Goal: Task Accomplishment & Management: Manage account settings

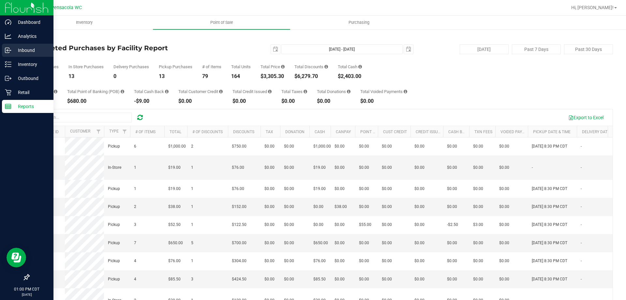
click at [11, 54] on div "Inbound" at bounding box center [28, 50] width 52 height 13
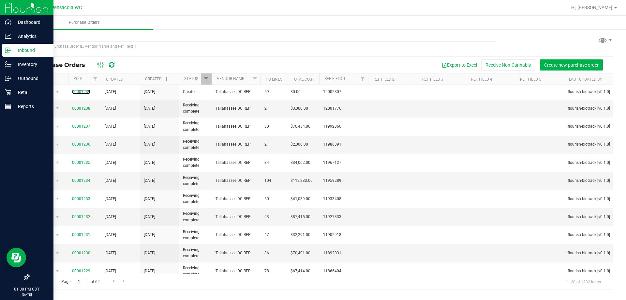
click at [80, 92] on link "00001239" at bounding box center [81, 91] width 18 height 5
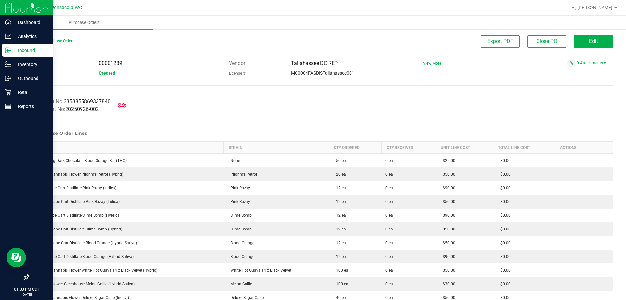
click at [123, 102] on icon at bounding box center [122, 105] width 8 height 8
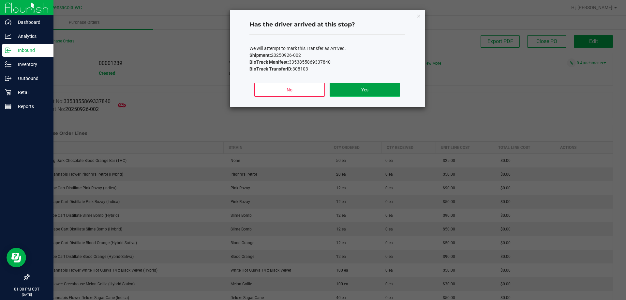
click at [392, 90] on button "Yes" at bounding box center [365, 90] width 70 height 14
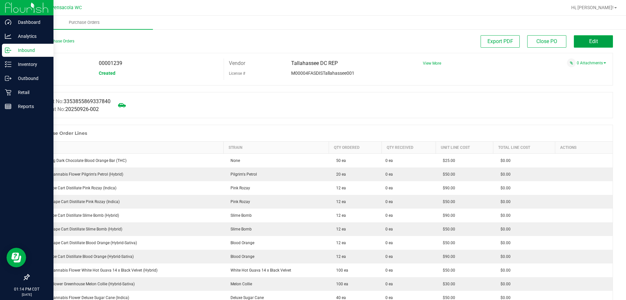
click at [584, 41] on button "Edit" at bounding box center [593, 41] width 39 height 12
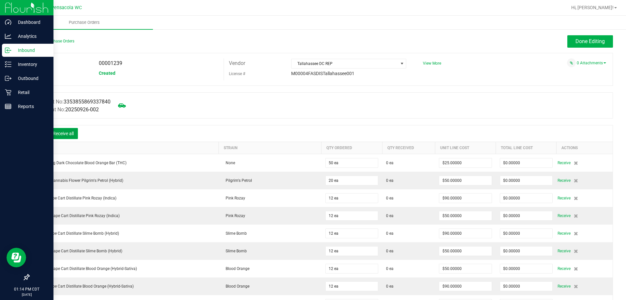
click at [56, 135] on button "Receive all" at bounding box center [63, 133] width 29 height 11
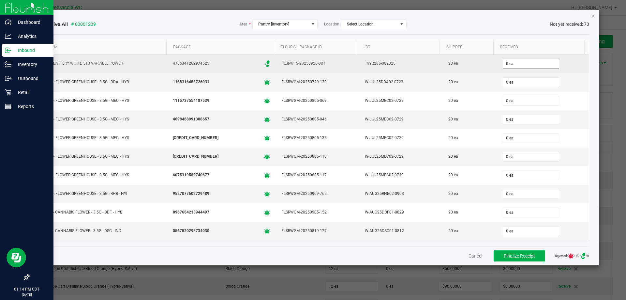
type input "0"
drag, startPoint x: 512, startPoint y: 67, endPoint x: 462, endPoint y: 62, distance: 49.8
click at [462, 62] on tr "FT BATTERY WHITE 510 VARIABLE POWER 4735341262974525 .st0{ } FLSRWTS-20250926-0…" at bounding box center [316, 63] width 548 height 19
type input "20 ea"
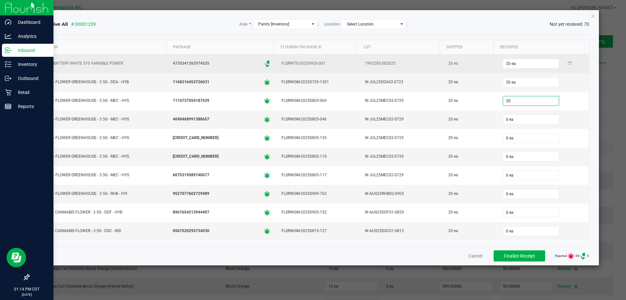
type input "20 ea"
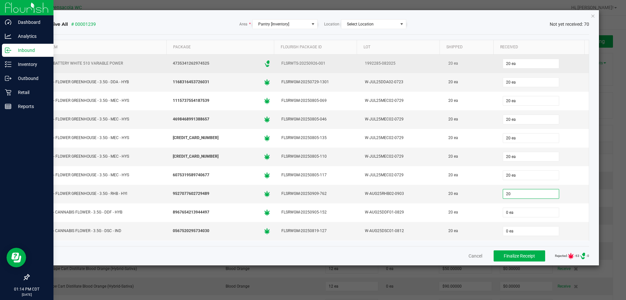
type input "20 ea"
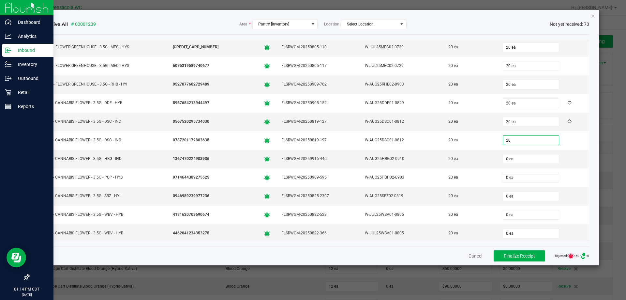
type input "20 ea"
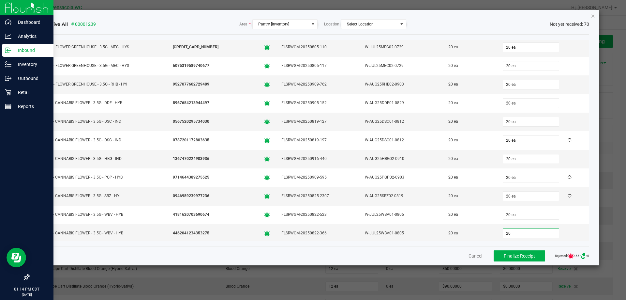
type input "20 ea"
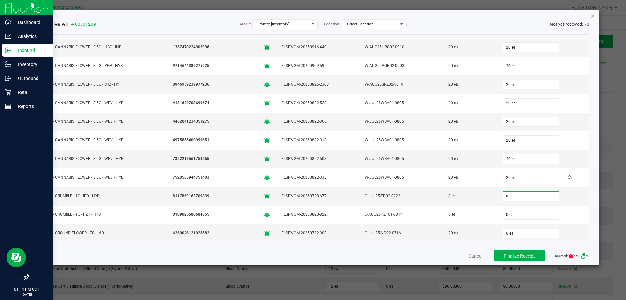
type input "8 ea"
type input "20 ea"
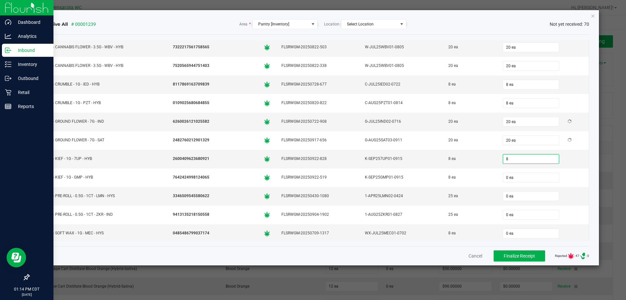
type input "8 ea"
type input "25"
type input "0"
type input "25 ea"
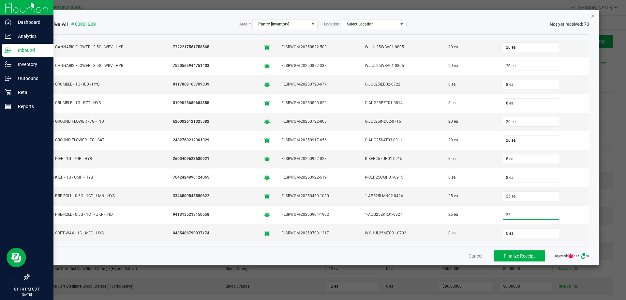
type input "25 ea"
type input "8 ea"
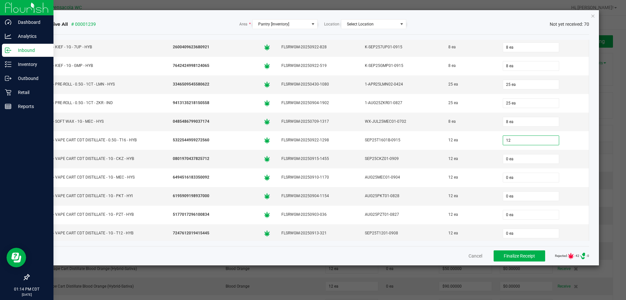
type input "12 ea"
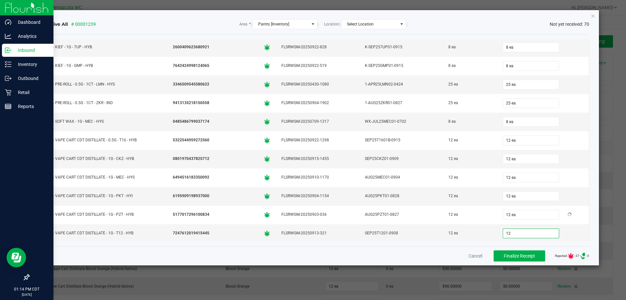
type input "12 ea"
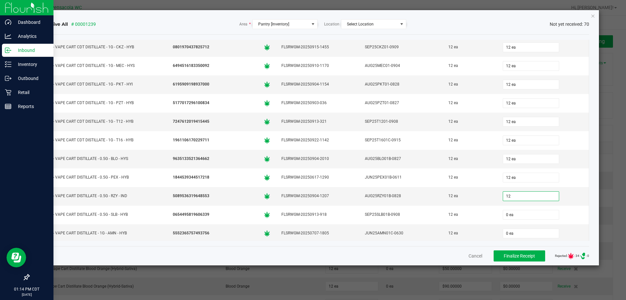
type input "12"
type input "0"
type input "12 ea"
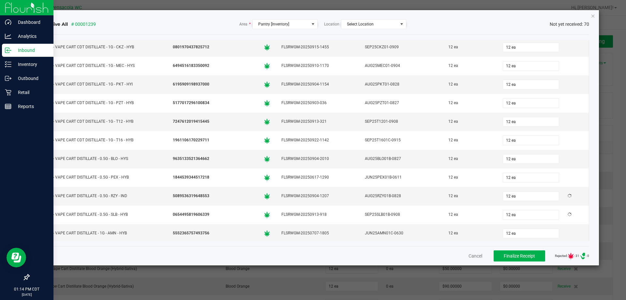
scroll to position [667, 0]
type input "12 ea"
type input "1 ea"
type input "2"
type input "1"
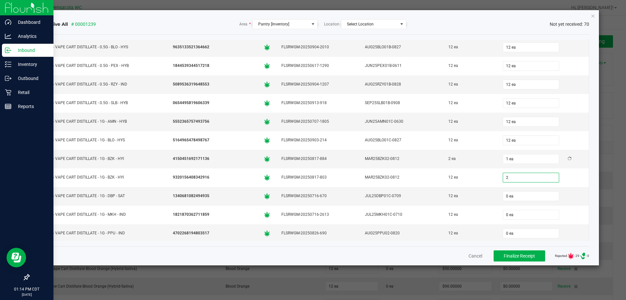
type input "2 ea"
type input "12 ea"
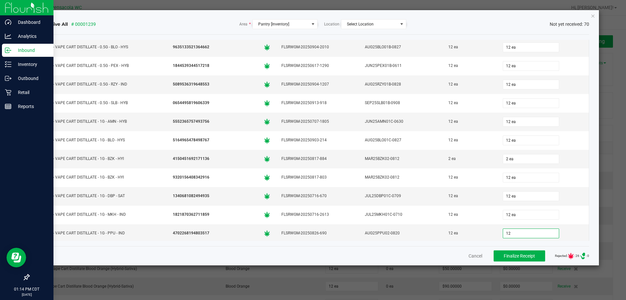
type input "12 ea"
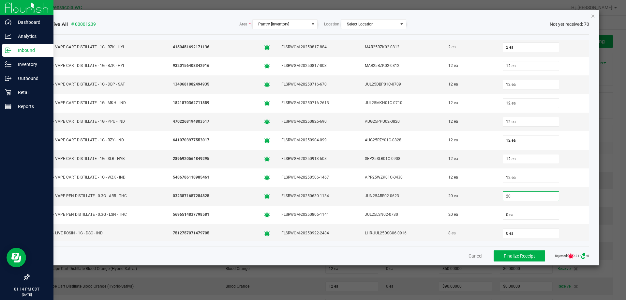
type input "20 ea"
type input "8 ea"
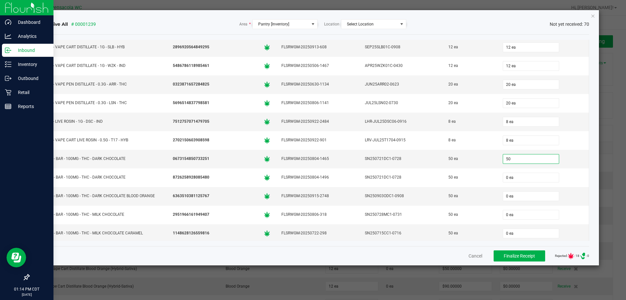
type input "50 ea"
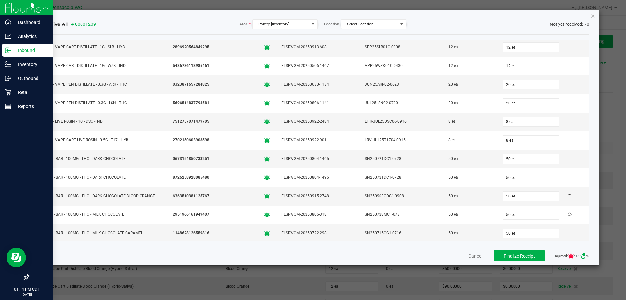
scroll to position [1003, 0]
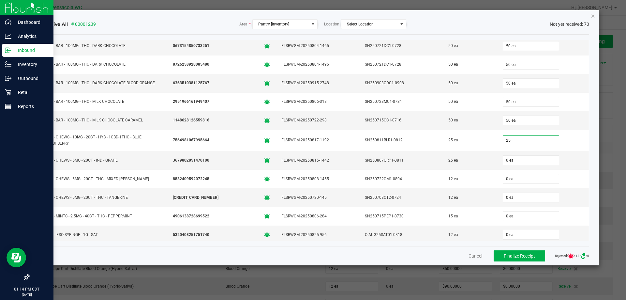
type input "25 ea"
type input "12 ea"
type input "15 ea"
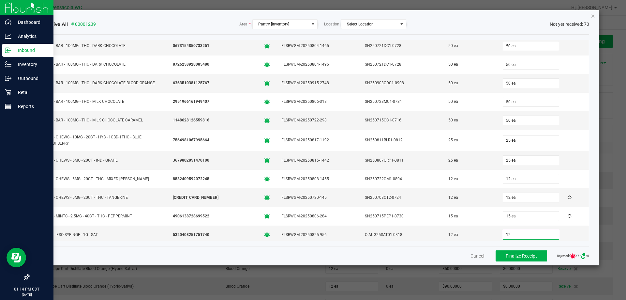
type input "12 ea"
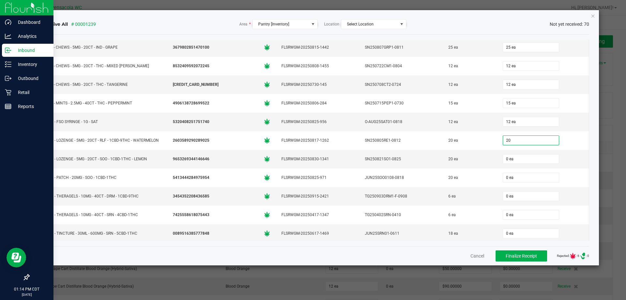
type input "20 ea"
type input "6 ea"
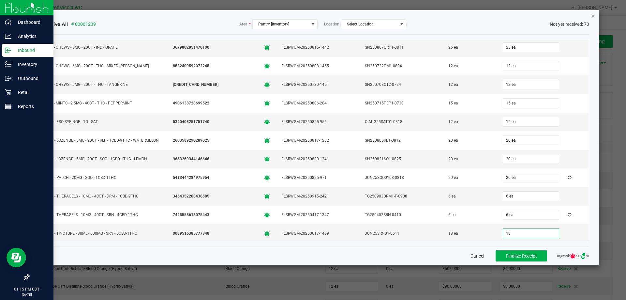
type input "18 ea"
click at [496, 254] on button "Finalize Receipt" at bounding box center [522, 255] width 52 height 11
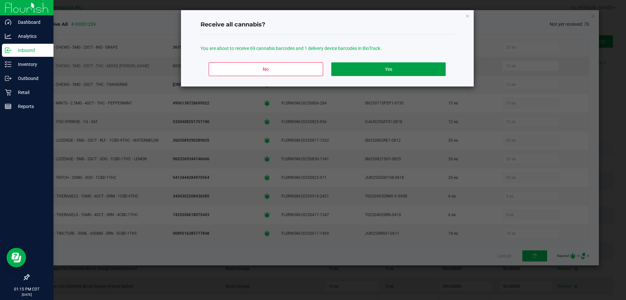
click at [349, 70] on button "Yes" at bounding box center [389, 69] width 114 height 14
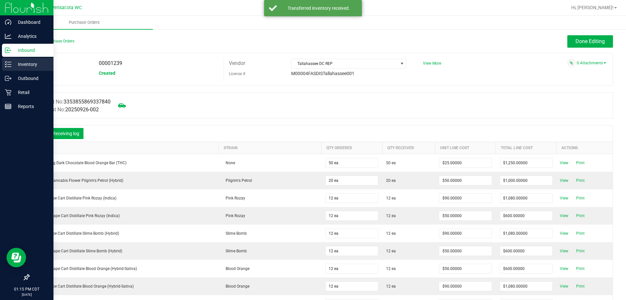
click at [18, 64] on p "Inventory" at bounding box center [30, 64] width 39 height 8
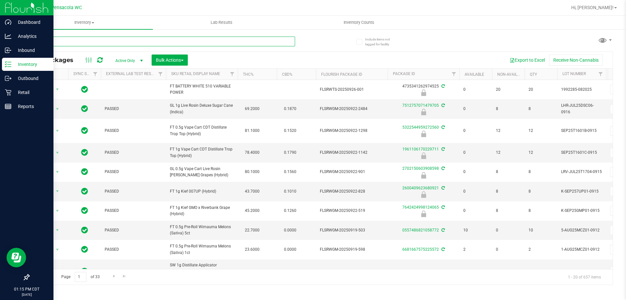
click at [107, 41] on input "text" at bounding box center [162, 42] width 267 height 10
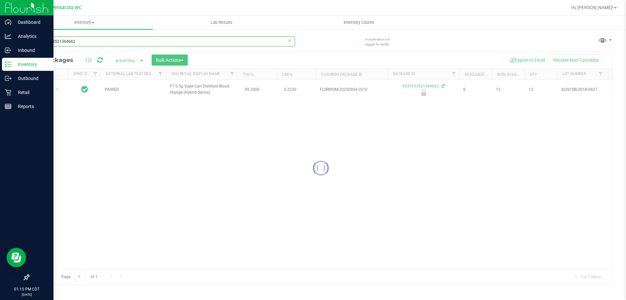
type input "9635133521364662"
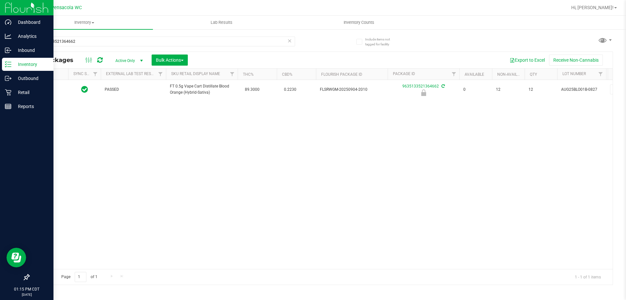
click at [55, 87] on div at bounding box center [48, 89] width 31 height 6
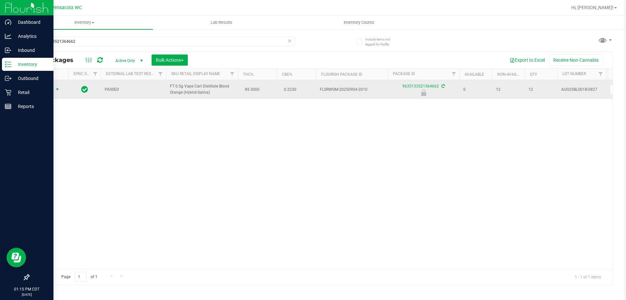
click at [54, 88] on span "select" at bounding box center [58, 89] width 8 height 9
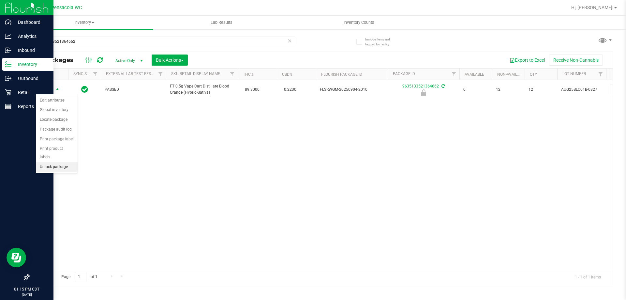
click at [67, 162] on li "Unlock package" at bounding box center [57, 167] width 42 height 10
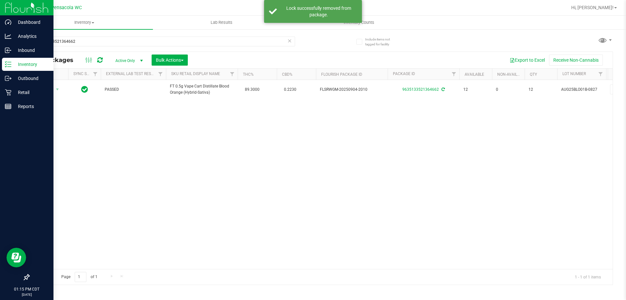
click at [54, 88] on div "Action Action Adjust qty Create package Edit attributes Global inventory Locate…" at bounding box center [48, 89] width 31 height 9
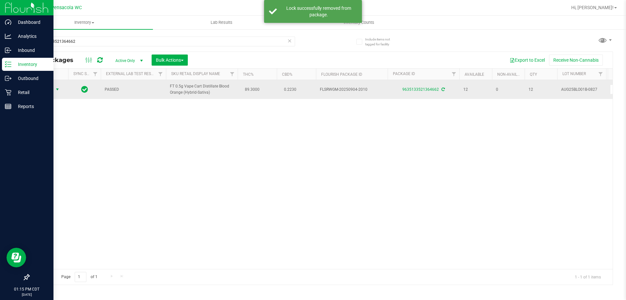
click at [55, 90] on span "select" at bounding box center [57, 89] width 5 height 5
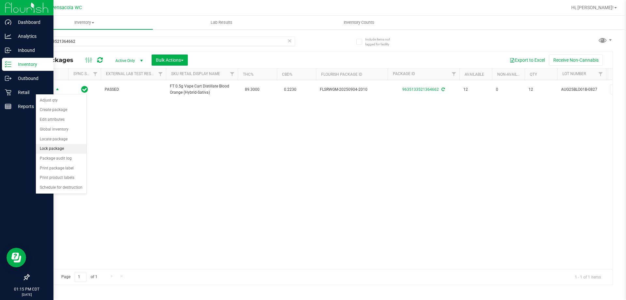
click at [72, 151] on li "Lock package" at bounding box center [61, 149] width 51 height 10
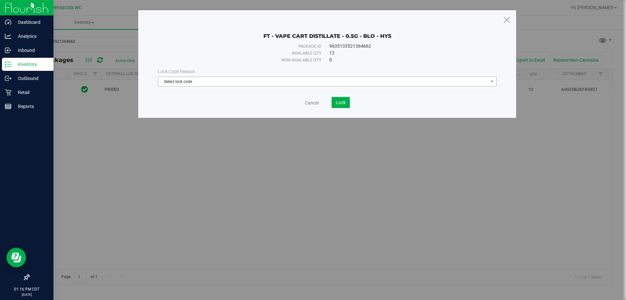
click at [252, 81] on span "Select lock code" at bounding box center [323, 81] width 330 height 9
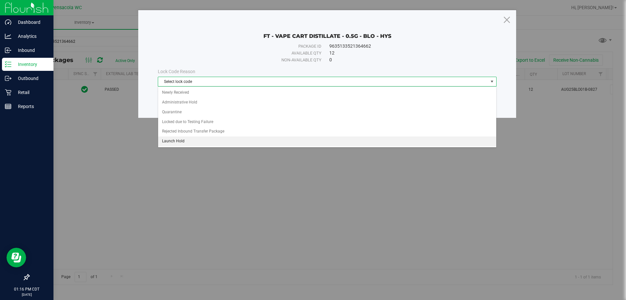
click at [226, 142] on li "Launch Hold" at bounding box center [327, 141] width 338 height 10
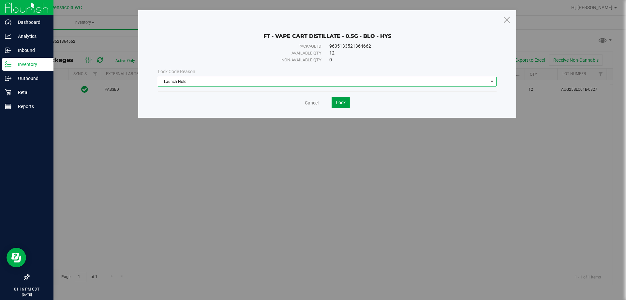
click at [336, 100] on span "Lock" at bounding box center [341, 102] width 10 height 5
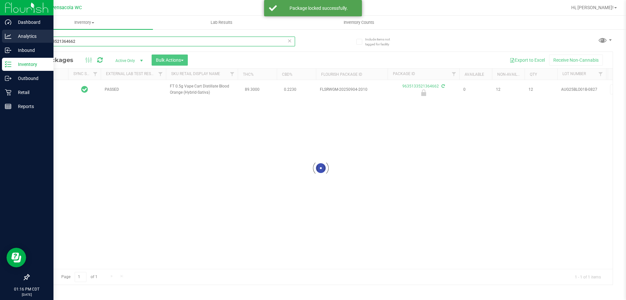
drag, startPoint x: 57, startPoint y: 33, endPoint x: 0, endPoint y: 30, distance: 57.2
click at [0, 30] on div "Dashboard Analytics Inbound Inventory Outbound Retail Reports 01:16 PM CDT 09/2…" at bounding box center [313, 150] width 626 height 300
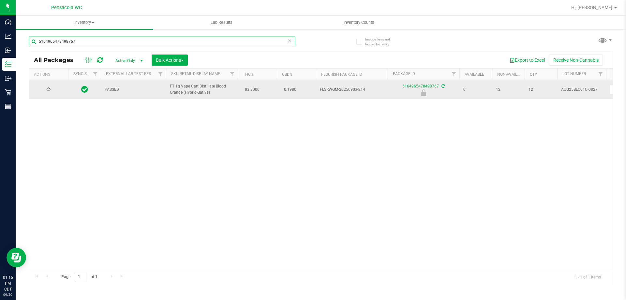
type input "5164965478498767"
click at [43, 89] on span "Action" at bounding box center [45, 89] width 18 height 9
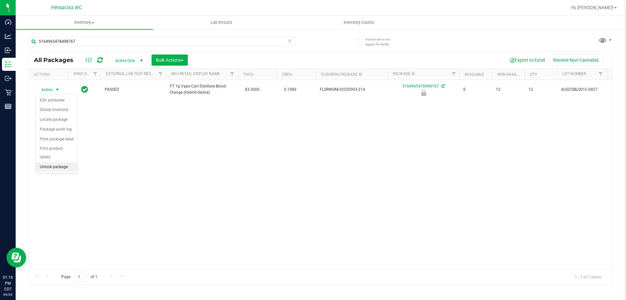
click at [53, 162] on li "Unlock package" at bounding box center [57, 167] width 42 height 10
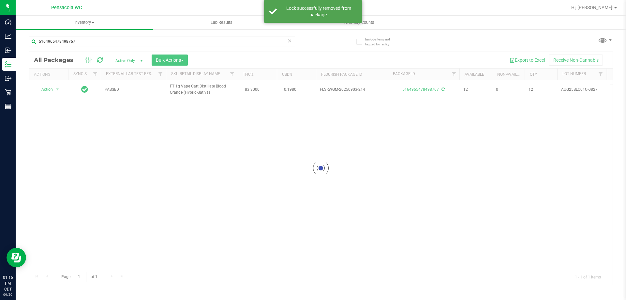
click at [55, 90] on div at bounding box center [321, 168] width 584 height 233
click at [55, 90] on div at bounding box center [48, 89] width 31 height 6
click at [55, 90] on span "select" at bounding box center [57, 89] width 5 height 5
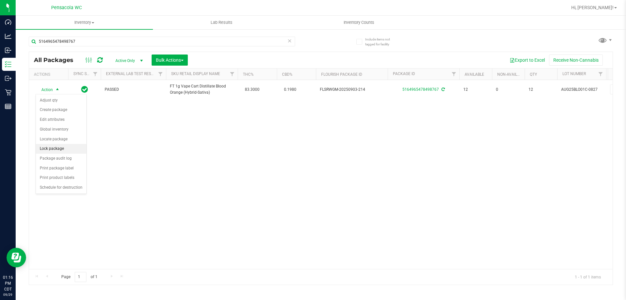
click at [69, 151] on li "Lock package" at bounding box center [61, 149] width 51 height 10
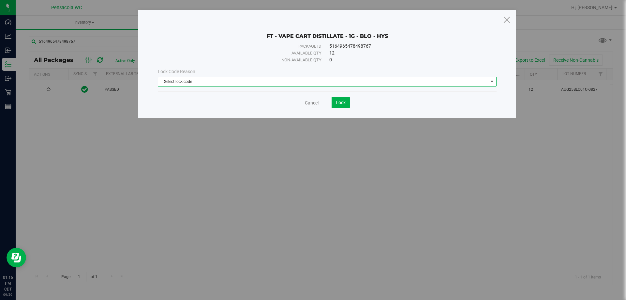
click at [212, 83] on span "Select lock code" at bounding box center [323, 81] width 330 height 9
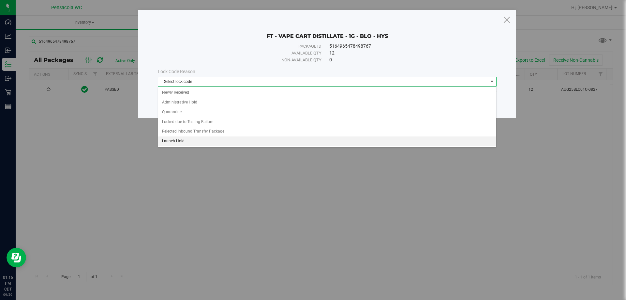
click at [191, 138] on li "Launch Hold" at bounding box center [327, 141] width 338 height 10
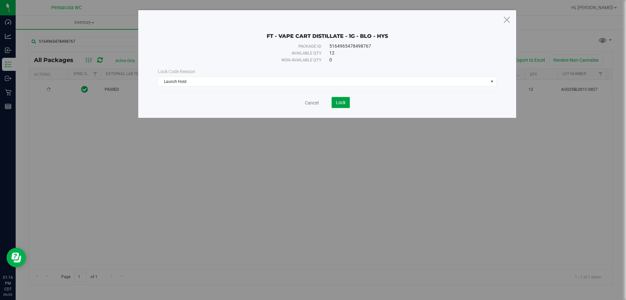
click at [336, 100] on span "Lock" at bounding box center [341, 102] width 10 height 5
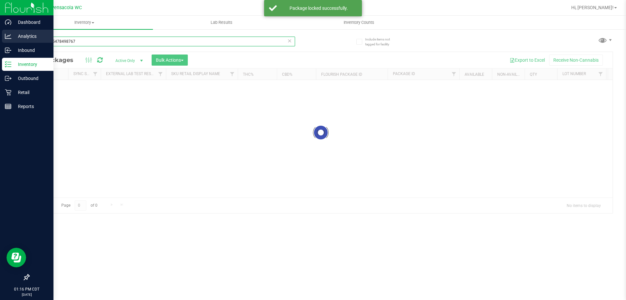
drag, startPoint x: 86, startPoint y: 42, endPoint x: 0, endPoint y: 37, distance: 86.6
click at [0, 35] on div "Dashboard Analytics Inbound Inventory Outbound Retail Reports 01:16 PM CDT 09/2…" at bounding box center [313, 150] width 626 height 300
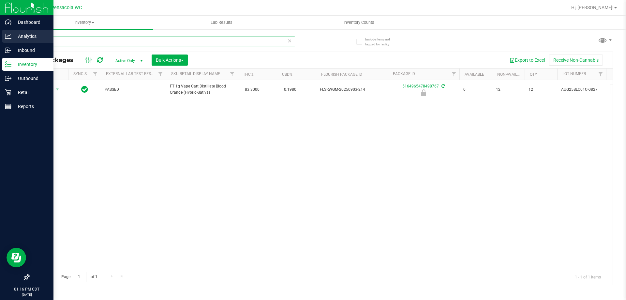
type input "rzy"
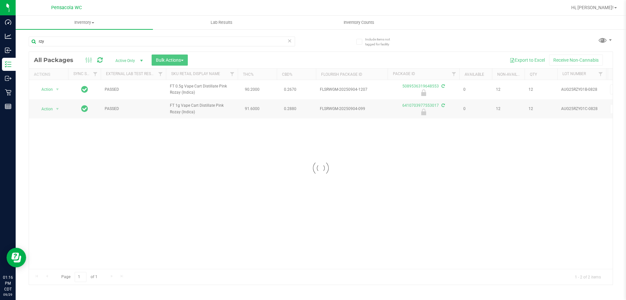
click at [159, 58] on div at bounding box center [321, 168] width 584 height 233
click at [162, 60] on span "Bulk Actions" at bounding box center [170, 59] width 28 height 5
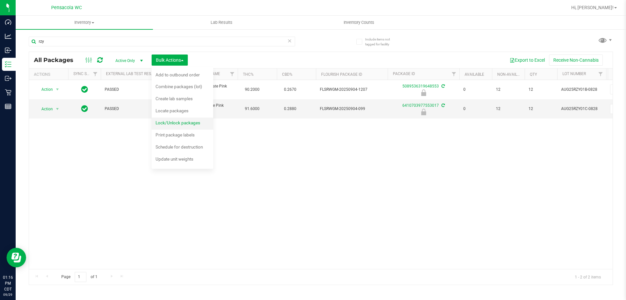
click at [165, 119] on div "Lock/Unlock packages" at bounding box center [183, 123] width 54 height 10
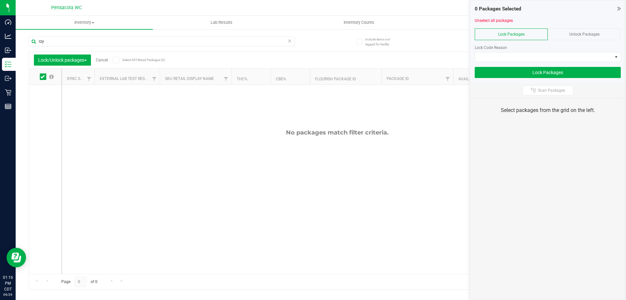
drag, startPoint x: 568, startPoint y: 35, endPoint x: 561, endPoint y: 33, distance: 7.5
click at [568, 35] on div "Unlock Packages" at bounding box center [584, 34] width 73 height 12
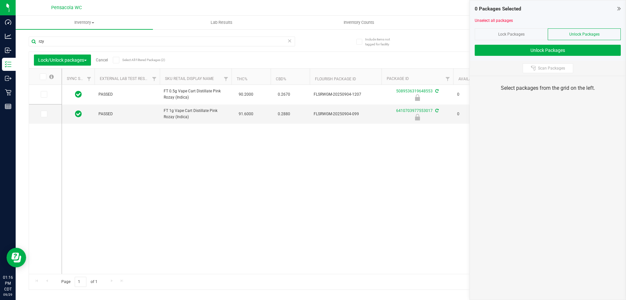
click at [46, 79] on label at bounding box center [46, 76] width 25 height 7
click at [0, 0] on input "checkbox" at bounding box center [0, 0] width 0 height 0
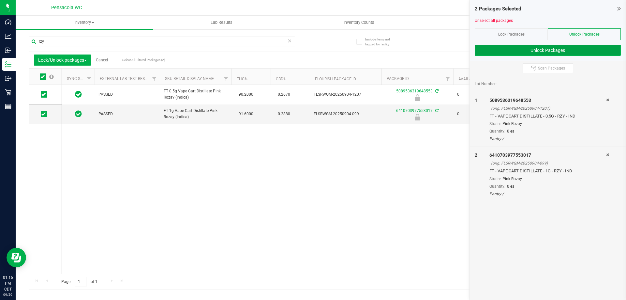
click at [525, 52] on button "Unlock Packages" at bounding box center [548, 50] width 146 height 11
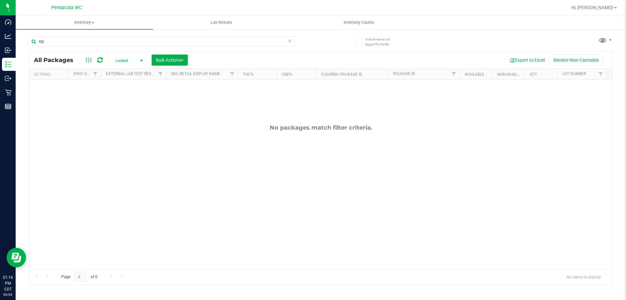
click at [124, 60] on span "Locked" at bounding box center [128, 60] width 36 height 9
click at [129, 97] on li "All" at bounding box center [127, 100] width 35 height 10
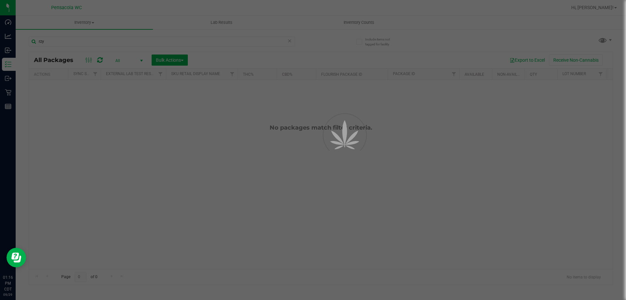
click at [132, 56] on div at bounding box center [313, 150] width 626 height 300
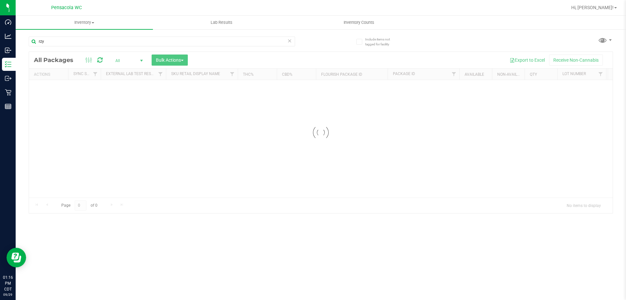
click at [141, 63] on div at bounding box center [321, 132] width 584 height 161
click at [141, 60] on div at bounding box center [321, 132] width 584 height 161
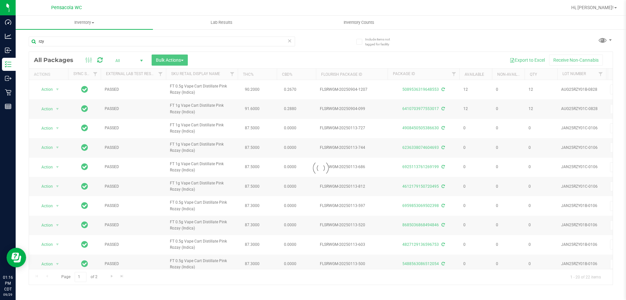
click at [141, 60] on div at bounding box center [321, 168] width 584 height 233
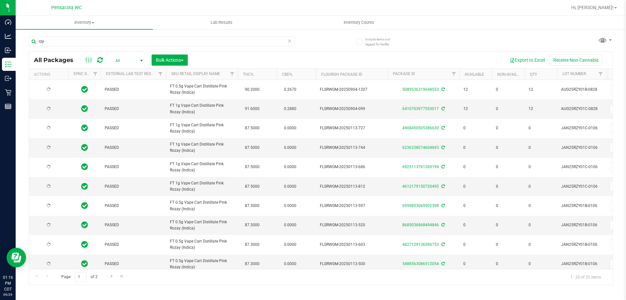
click at [141, 60] on span "select" at bounding box center [141, 60] width 5 height 5
click at [141, 61] on span "select" at bounding box center [141, 60] width 5 height 5
click at [128, 69] on li "Active Only" at bounding box center [127, 71] width 35 height 10
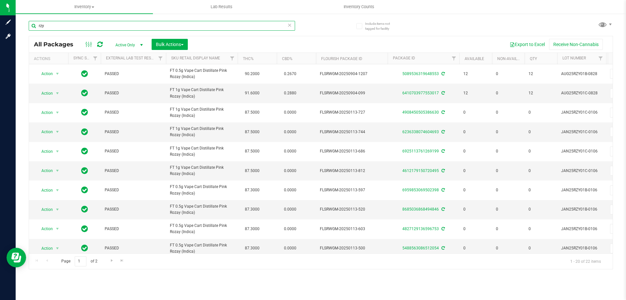
click at [114, 25] on input "rzy" at bounding box center [162, 26] width 267 height 10
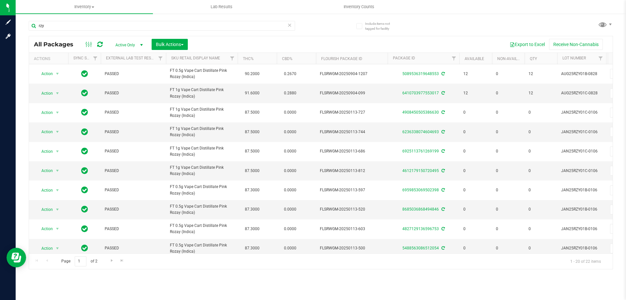
click at [132, 47] on span "Active Only" at bounding box center [128, 44] width 36 height 9
click at [134, 76] on li "Locked" at bounding box center [127, 75] width 35 height 10
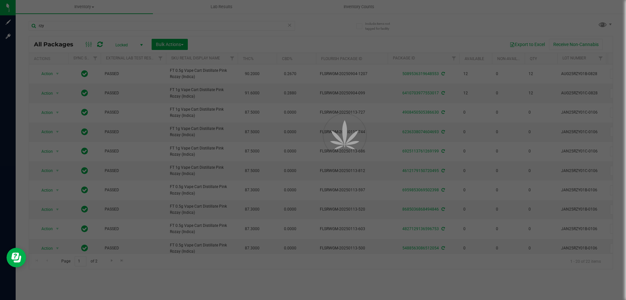
click at [134, 44] on div at bounding box center [313, 150] width 626 height 300
click at [137, 45] on div at bounding box center [313, 150] width 626 height 300
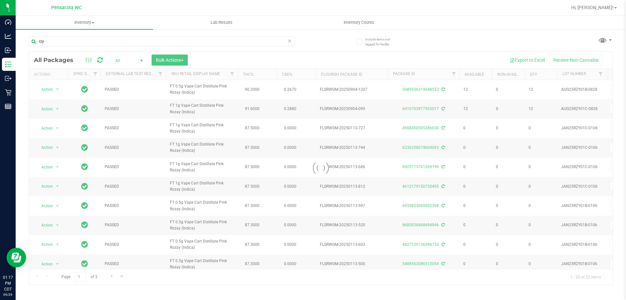
click at [143, 61] on div at bounding box center [321, 168] width 584 height 233
click at [142, 60] on div at bounding box center [321, 168] width 584 height 233
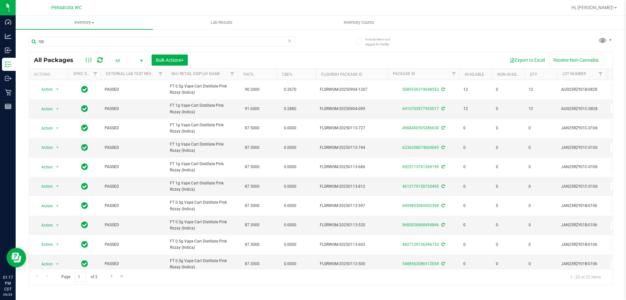
click at [142, 60] on span "select" at bounding box center [141, 60] width 5 height 5
click at [130, 71] on li "Active Only" at bounding box center [127, 71] width 35 height 10
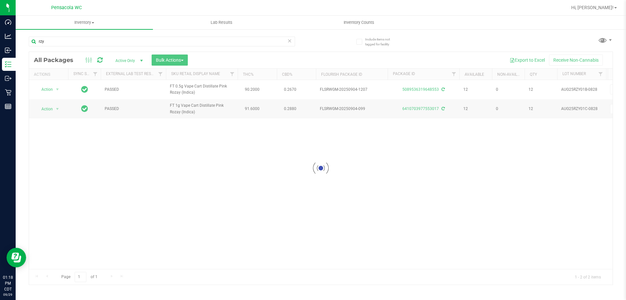
click at [171, 60] on div at bounding box center [321, 168] width 584 height 233
click at [171, 60] on span "Bulk Actions" at bounding box center [170, 59] width 28 height 5
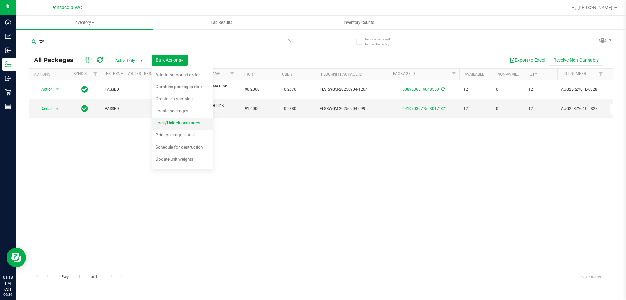
click at [188, 122] on span "Lock/Unlock packages" at bounding box center [178, 122] width 45 height 5
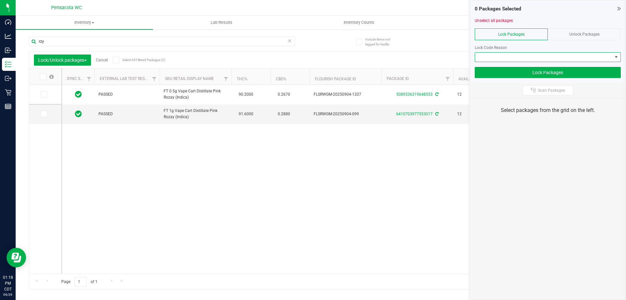
click at [545, 60] on span at bounding box center [543, 57] width 137 height 9
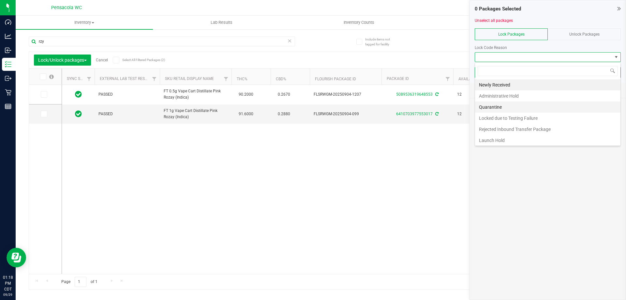
scroll to position [10, 146]
drag, startPoint x: 505, startPoint y: 138, endPoint x: 505, endPoint y: 130, distance: 8.5
click at [505, 138] on li "Launch Hold" at bounding box center [548, 140] width 146 height 11
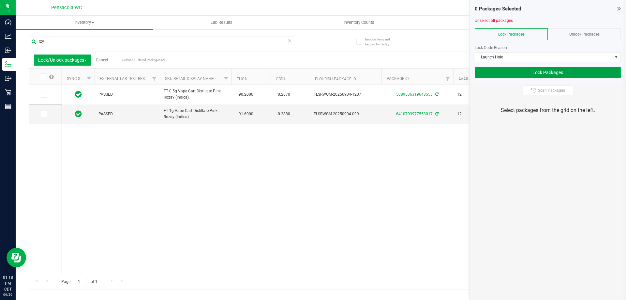
click at [499, 70] on button "Lock Packages" at bounding box center [548, 72] width 146 height 11
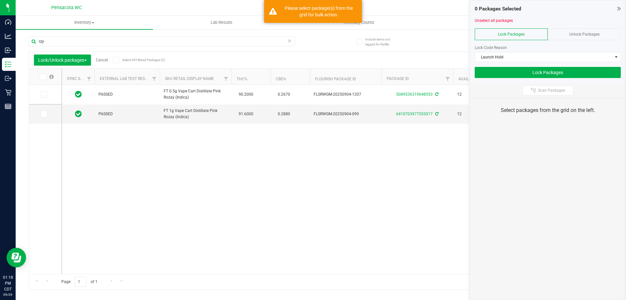
drag, startPoint x: 40, startPoint y: 76, endPoint x: 63, endPoint y: 74, distance: 23.6
click at [40, 76] on span at bounding box center [43, 76] width 7 height 7
click at [0, 0] on input "checkbox" at bounding box center [0, 0] width 0 height 0
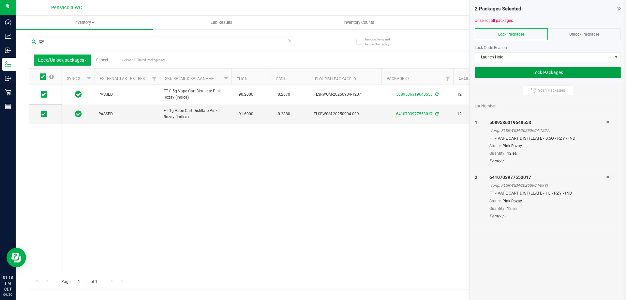
click at [530, 70] on button "Lock Packages" at bounding box center [548, 72] width 146 height 11
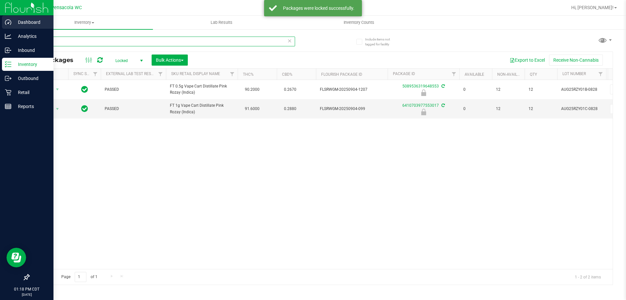
drag, startPoint x: 0, startPoint y: 27, endPoint x: 0, endPoint y: 17, distance: 10.4
click at [0, 17] on div "Dashboard Analytics Inbound Inventory Outbound Retail Reports 01:18 PM CDT 09/2…" at bounding box center [313, 150] width 626 height 300
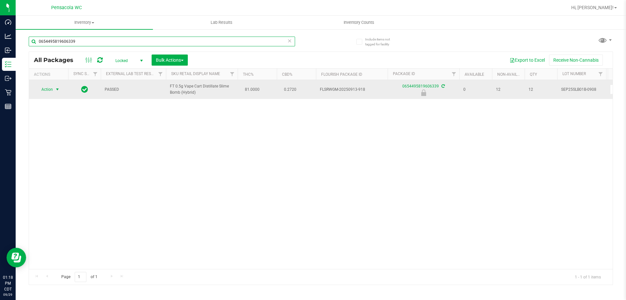
type input "0654495819606339"
click at [60, 91] on span "select" at bounding box center [57, 89] width 5 height 5
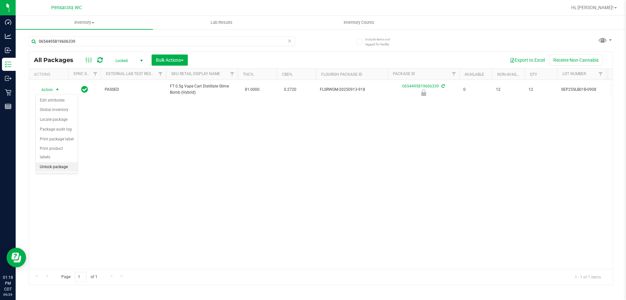
click at [68, 162] on li "Unlock package" at bounding box center [57, 167] width 42 height 10
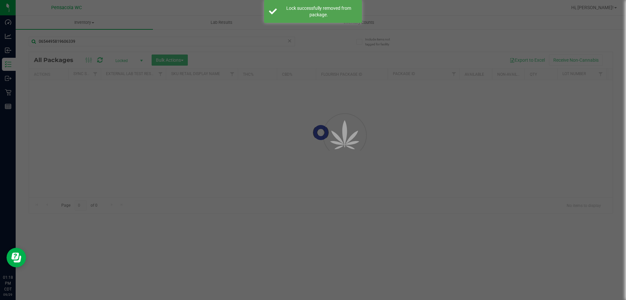
click at [51, 88] on div "Inventory All packages All inventory Waste log Create inventory Lab Results Inv…" at bounding box center [321, 158] width 611 height 284
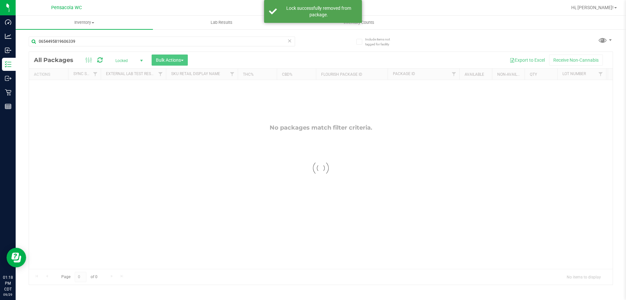
click at [51, 88] on div at bounding box center [321, 168] width 584 height 233
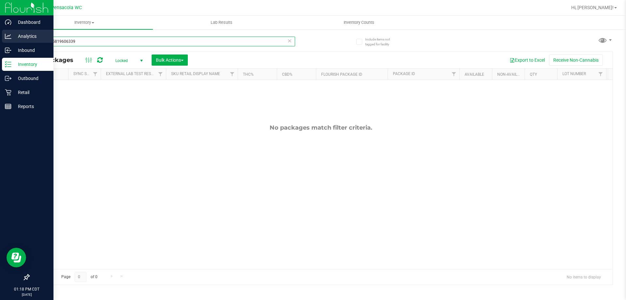
drag, startPoint x: 91, startPoint y: 43, endPoint x: 0, endPoint y: 40, distance: 91.1
click at [0, 40] on div "Dashboard Analytics Inbound Inventory Outbound Retail Reports 01:18 PM CDT 09/2…" at bounding box center [313, 150] width 626 height 300
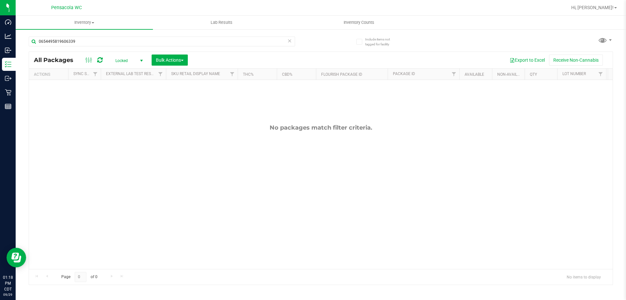
click at [140, 63] on span "select" at bounding box center [141, 60] width 8 height 9
click at [127, 73] on li "Active Only" at bounding box center [127, 71] width 35 height 10
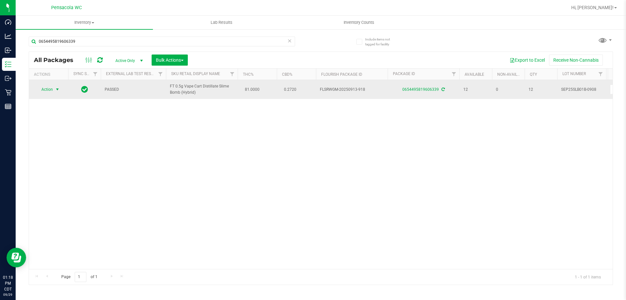
click at [49, 89] on span "Action" at bounding box center [45, 89] width 18 height 9
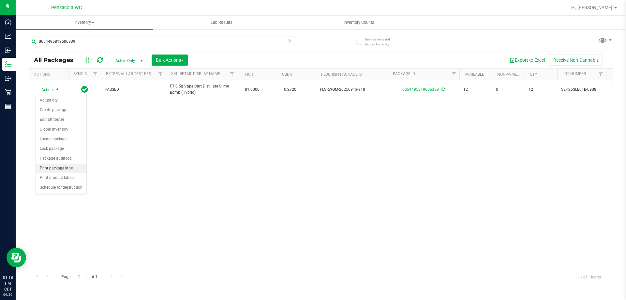
click at [75, 170] on li "Print package label" at bounding box center [61, 168] width 51 height 10
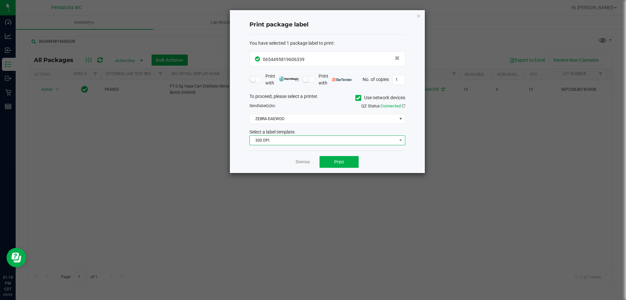
click at [299, 137] on span "300 DPI" at bounding box center [323, 140] width 147 height 9
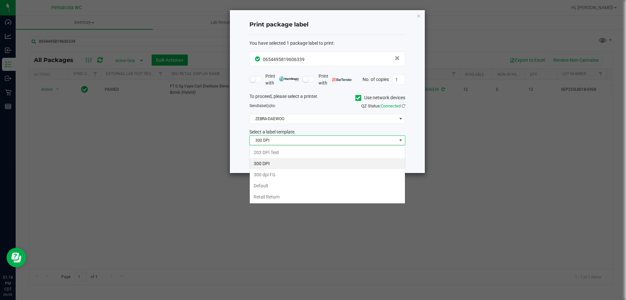
scroll to position [10, 156]
click at [305, 91] on form "You have selected 1 package label to print : 0654495819606339 Print with Print …" at bounding box center [328, 93] width 156 height 106
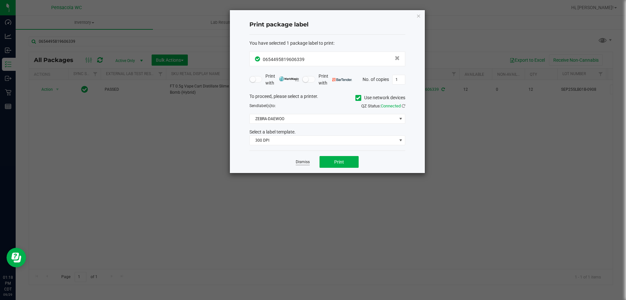
click at [304, 162] on link "Dismiss" at bounding box center [303, 162] width 14 height 6
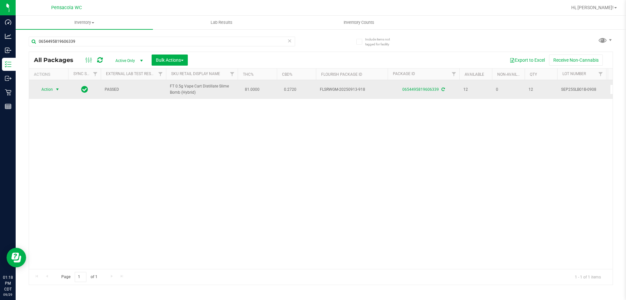
click at [42, 93] on span "Action" at bounding box center [45, 89] width 18 height 9
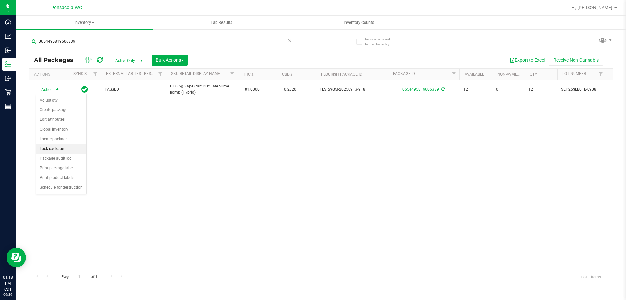
click at [64, 147] on li "Lock package" at bounding box center [61, 149] width 51 height 10
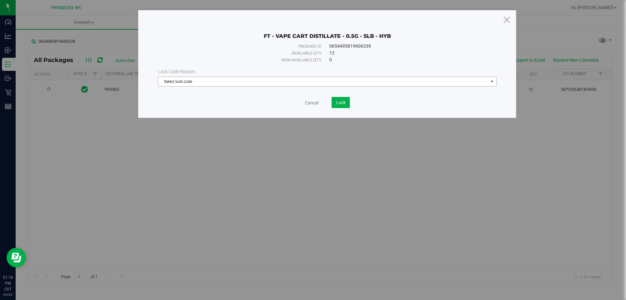
click at [271, 80] on span "Select lock code" at bounding box center [323, 81] width 330 height 9
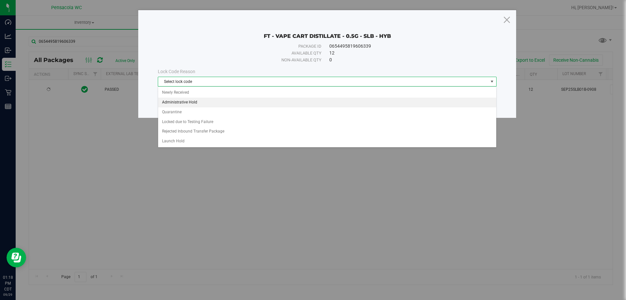
click at [200, 100] on li "Administrative Hold" at bounding box center [327, 103] width 338 height 10
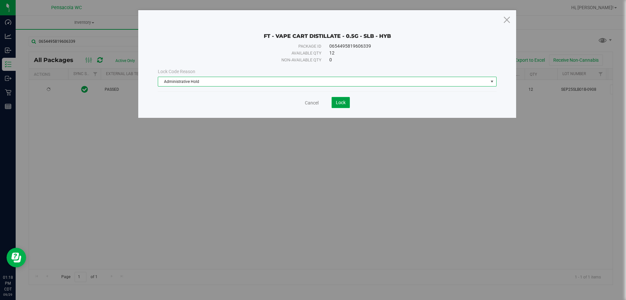
click at [344, 101] on span "Lock" at bounding box center [341, 102] width 10 height 5
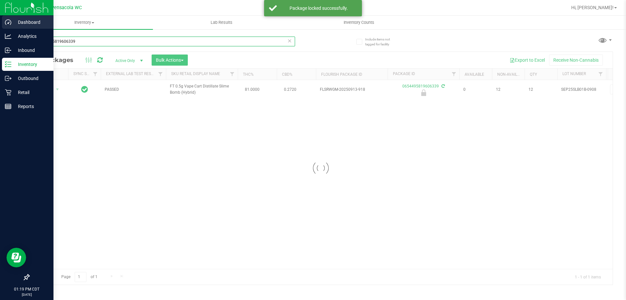
drag, startPoint x: 85, startPoint y: 42, endPoint x: 0, endPoint y: 20, distance: 88.2
click at [0, 20] on div "Dashboard Analytics Inbound Inventory Outbound Retail Reports 01:19 PM CDT 09/2…" at bounding box center [313, 150] width 626 height 300
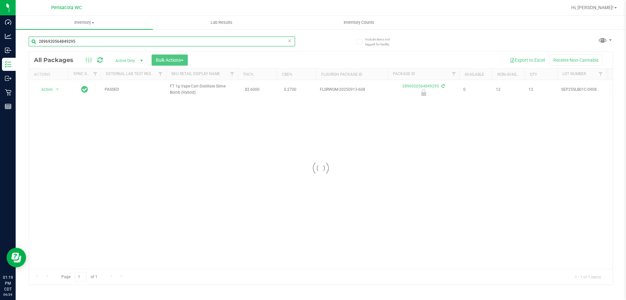
type input "2896920564849295"
click at [54, 90] on div at bounding box center [321, 168] width 584 height 233
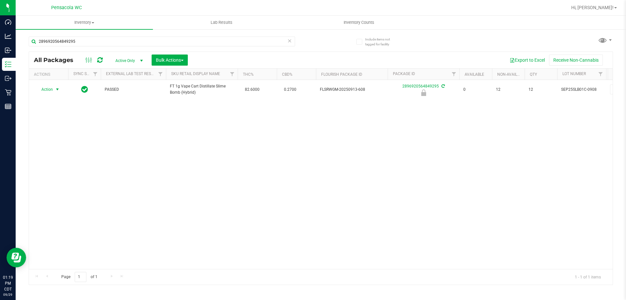
click at [54, 90] on span "select" at bounding box center [58, 89] width 8 height 9
click at [66, 162] on li "Unlock package" at bounding box center [57, 167] width 42 height 10
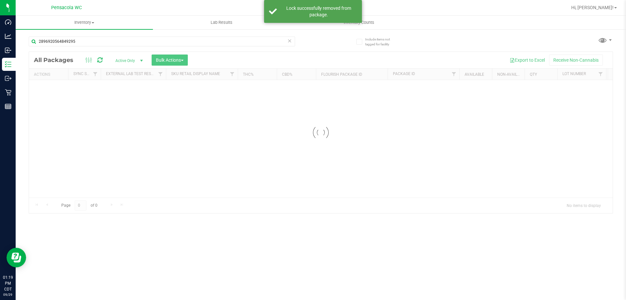
click at [48, 86] on div at bounding box center [321, 132] width 584 height 161
click at [48, 86] on div at bounding box center [321, 168] width 584 height 233
click at [49, 89] on div at bounding box center [321, 168] width 584 height 233
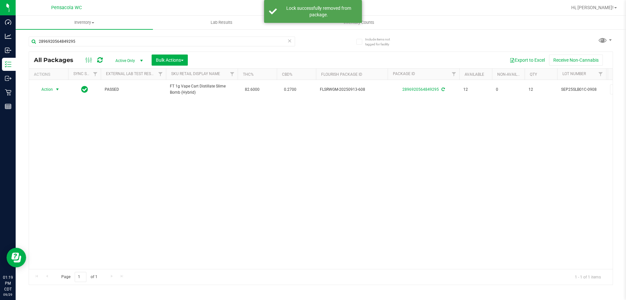
click at [49, 89] on span "Action" at bounding box center [45, 89] width 18 height 9
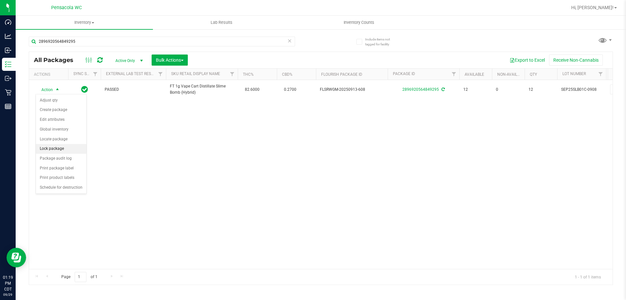
click at [66, 146] on li "Lock package" at bounding box center [61, 149] width 51 height 10
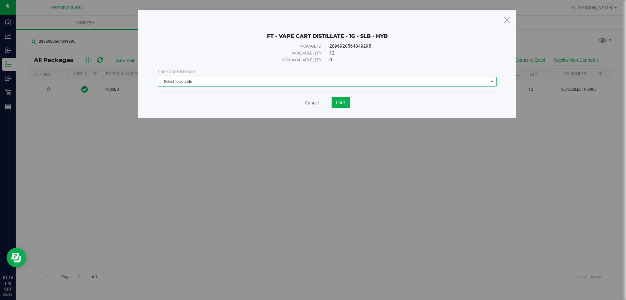
click at [239, 83] on span "Select lock code" at bounding box center [323, 81] width 330 height 9
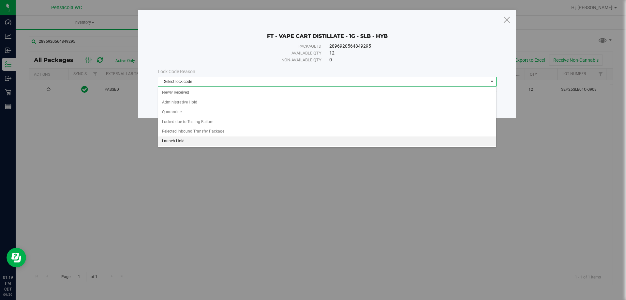
click at [199, 139] on li "Launch Hold" at bounding box center [327, 141] width 338 height 10
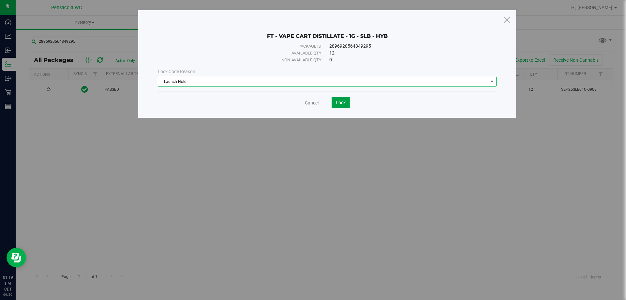
click at [336, 103] on span "Lock" at bounding box center [341, 102] width 10 height 5
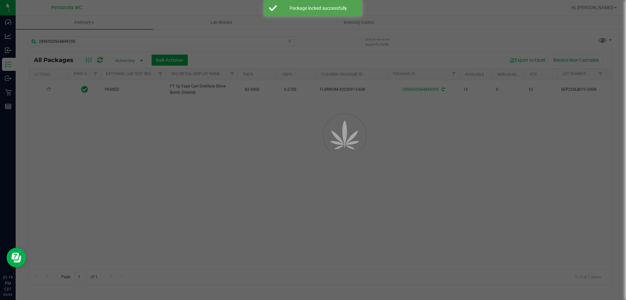
click at [81, 38] on div at bounding box center [313, 150] width 626 height 300
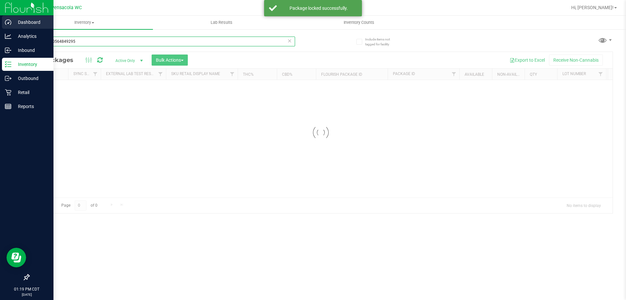
drag, startPoint x: 84, startPoint y: 42, endPoint x: 0, endPoint y: 19, distance: 86.9
click at [0, 18] on div "Dashboard Analytics Inbound Inventory Outbound Retail Reports 01:19 PM CDT 09/2…" at bounding box center [313, 150] width 626 height 300
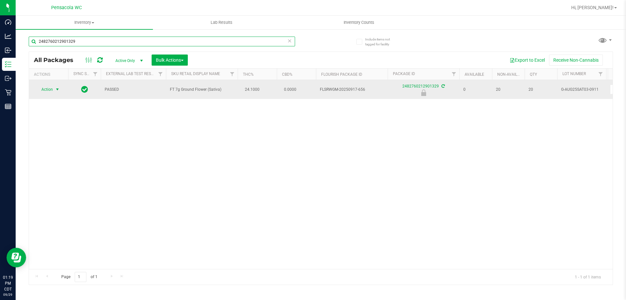
type input "2482760212901329"
click at [55, 87] on span "select" at bounding box center [57, 89] width 5 height 5
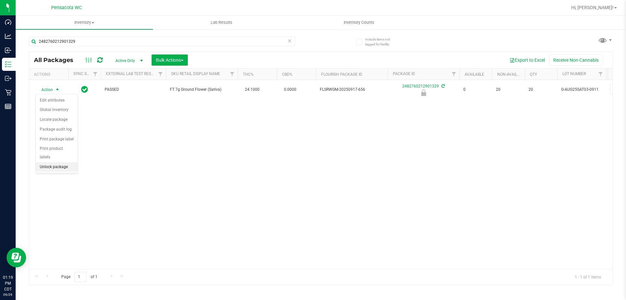
click at [61, 162] on li "Unlock package" at bounding box center [57, 167] width 42 height 10
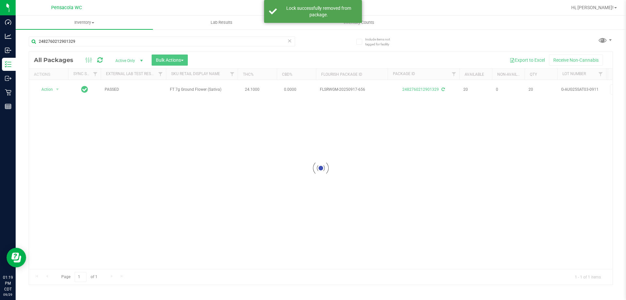
click at [50, 90] on div at bounding box center [321, 168] width 584 height 233
click at [50, 90] on span "Action" at bounding box center [45, 89] width 18 height 9
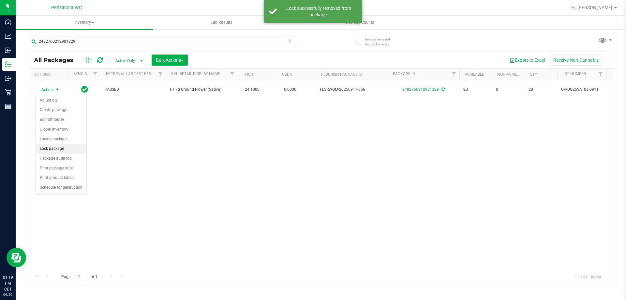
click at [68, 151] on li "Lock package" at bounding box center [61, 149] width 51 height 10
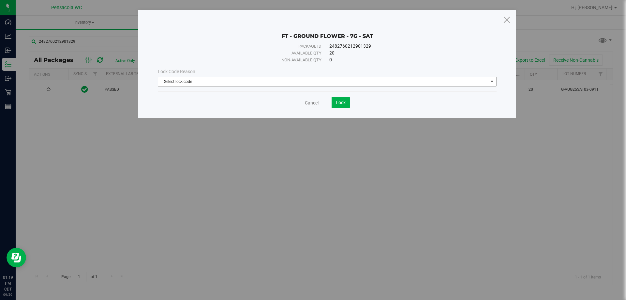
click at [173, 85] on span "Select lock code" at bounding box center [323, 81] width 330 height 9
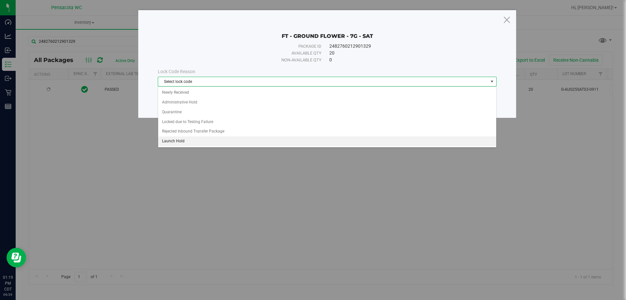
click at [192, 143] on li "Launch Hold" at bounding box center [327, 141] width 338 height 10
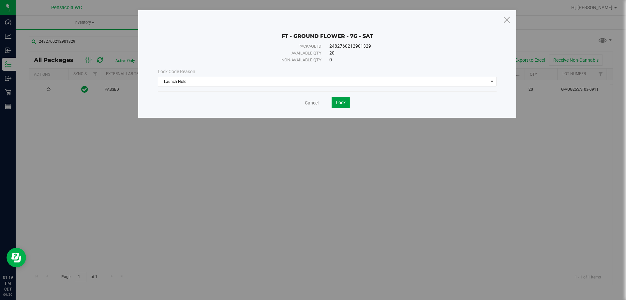
click at [341, 103] on span "Lock" at bounding box center [341, 102] width 10 height 5
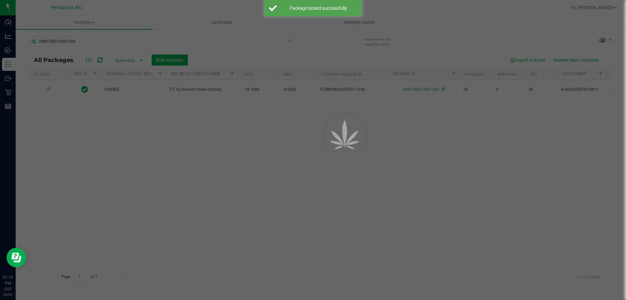
click at [212, 120] on div at bounding box center [313, 150] width 626 height 300
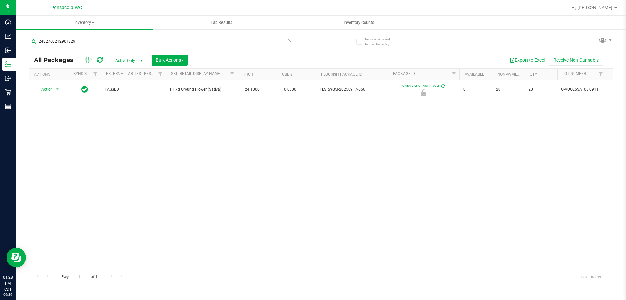
click at [120, 44] on input "2482760212901329" at bounding box center [162, 42] width 267 height 10
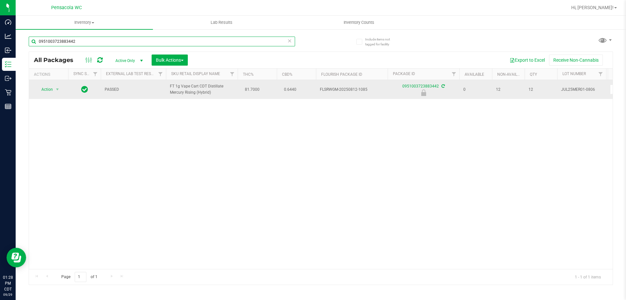
type input "0951003723883442"
click at [46, 91] on span "Action" at bounding box center [45, 89] width 18 height 9
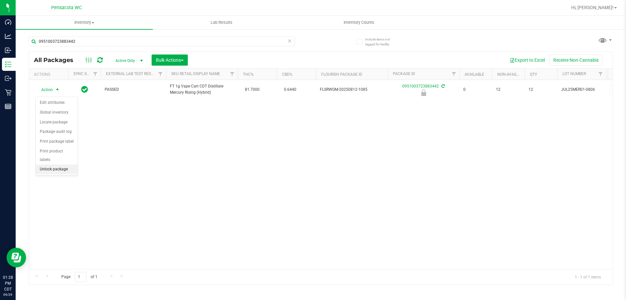
click at [56, 164] on li "Unlock package" at bounding box center [57, 169] width 42 height 10
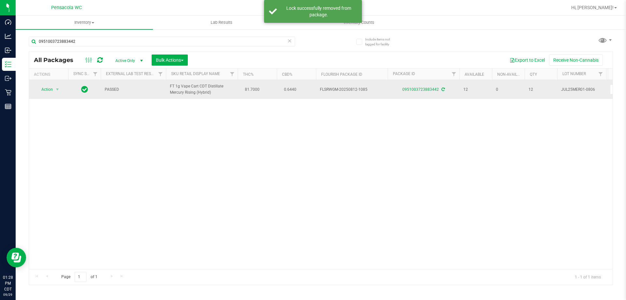
click at [48, 92] on span "Action" at bounding box center [45, 89] width 18 height 9
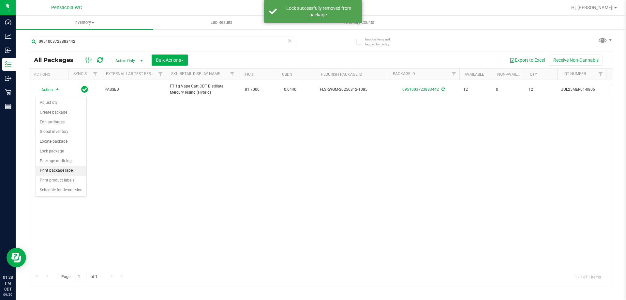
click at [75, 173] on li "Print package label" at bounding box center [61, 171] width 51 height 10
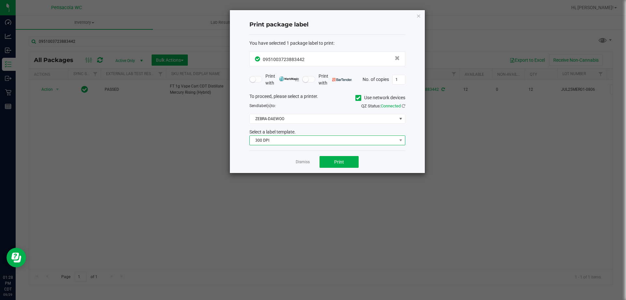
click at [316, 139] on span "300 DPI" at bounding box center [323, 140] width 147 height 9
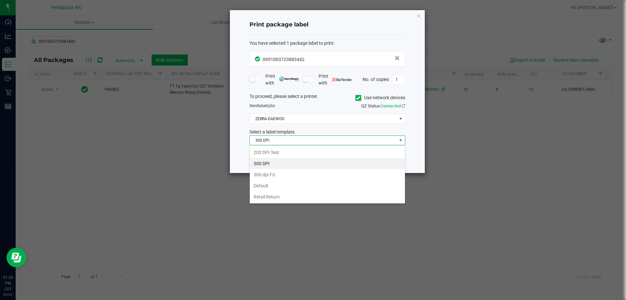
scroll to position [10, 156]
click at [295, 155] on li "203 DPI Test" at bounding box center [327, 152] width 155 height 11
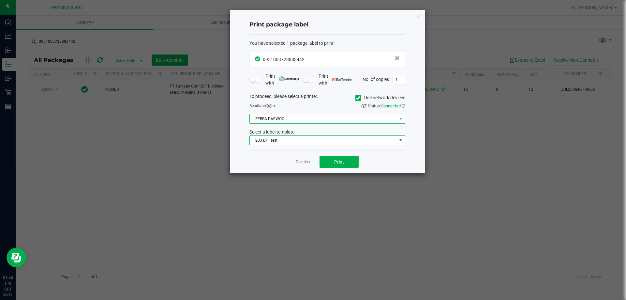
click at [293, 117] on span "ZEBRA-DAEWOO" at bounding box center [323, 118] width 147 height 9
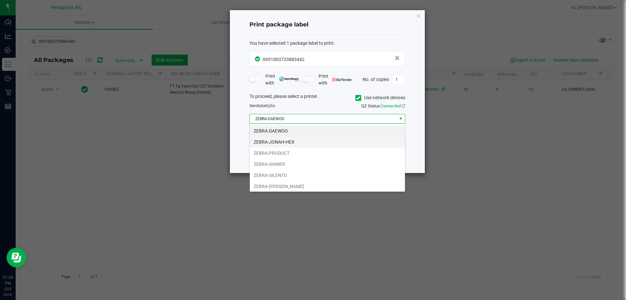
click at [297, 141] on li "ZEBRA-JONAH-HEX" at bounding box center [327, 141] width 155 height 11
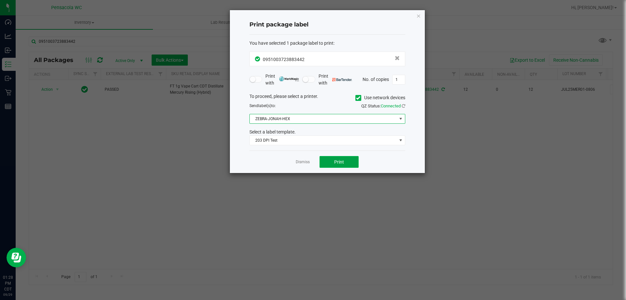
click at [343, 162] on span "Print" at bounding box center [339, 161] width 10 height 5
click at [305, 159] on app-cancel-button "Dismiss" at bounding box center [303, 162] width 14 height 7
click at [305, 163] on link "Dismiss" at bounding box center [303, 162] width 14 height 6
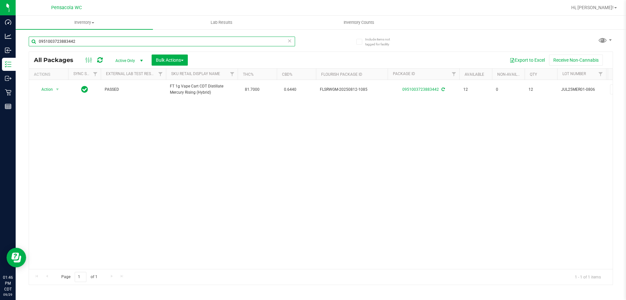
drag, startPoint x: 194, startPoint y: 40, endPoint x: 22, endPoint y: 15, distance: 174.7
click at [23, 15] on div "Pensacola WC Hi, Christopher! Inventory All packages All inventory Waste log Cr…" at bounding box center [321, 150] width 611 height 300
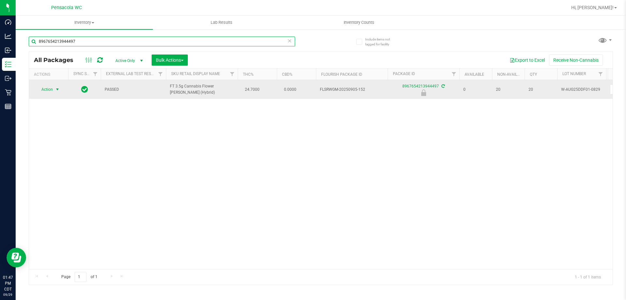
type input "8967654213944497"
click at [52, 91] on span "Action" at bounding box center [45, 89] width 18 height 9
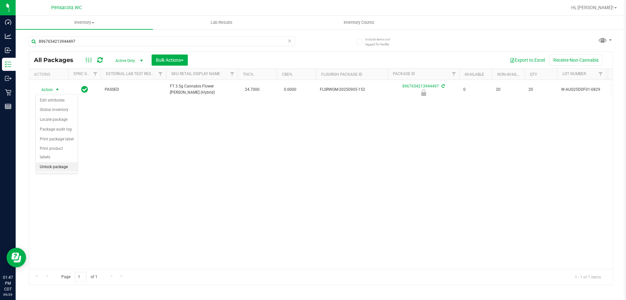
click at [70, 162] on li "Unlock package" at bounding box center [57, 167] width 42 height 10
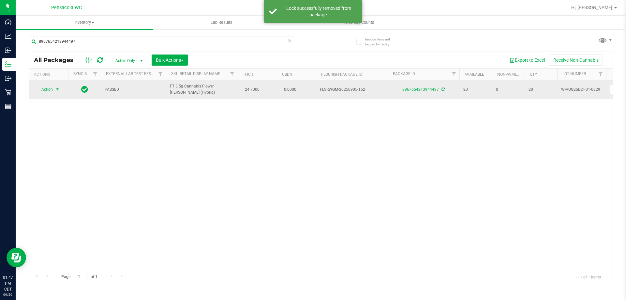
click at [56, 90] on span "select" at bounding box center [57, 89] width 5 height 5
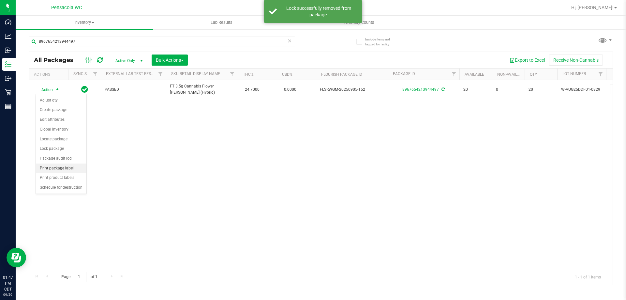
click at [77, 168] on li "Print package label" at bounding box center [61, 168] width 51 height 10
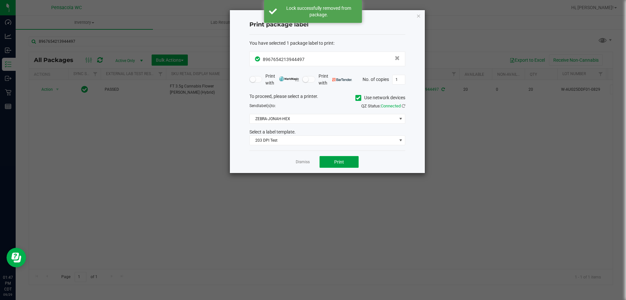
click at [332, 163] on button "Print" at bounding box center [339, 162] width 39 height 12
click at [304, 163] on link "Dismiss" at bounding box center [303, 162] width 14 height 6
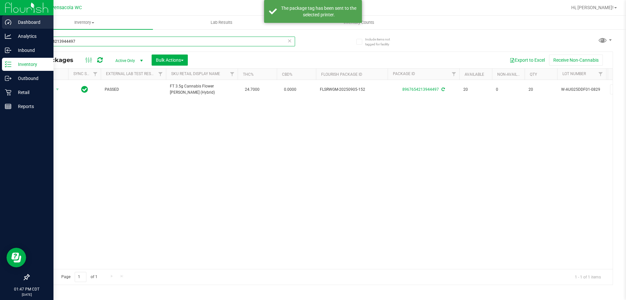
drag, startPoint x: 7, startPoint y: 17, endPoint x: 0, endPoint y: 16, distance: 7.0
click at [0, 16] on div "Dashboard Analytics Inbound Inventory Outbound Retail Reports 01:47 PM CDT 09/2…" at bounding box center [313, 150] width 626 height 300
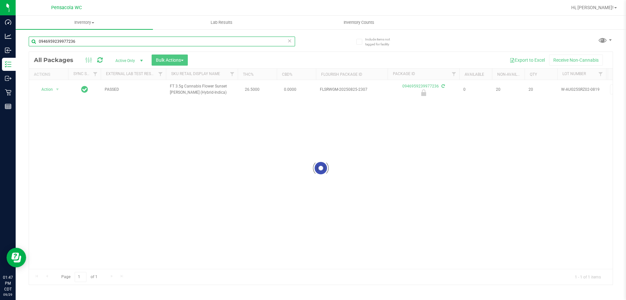
type input "0946959239977236"
click at [56, 89] on div at bounding box center [321, 168] width 584 height 233
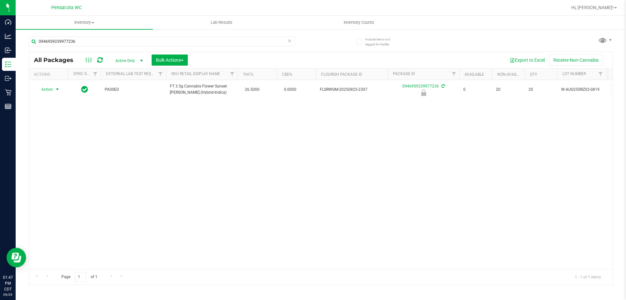
click at [56, 89] on span "select" at bounding box center [57, 89] width 5 height 5
click at [64, 162] on li "Unlock package" at bounding box center [57, 167] width 42 height 10
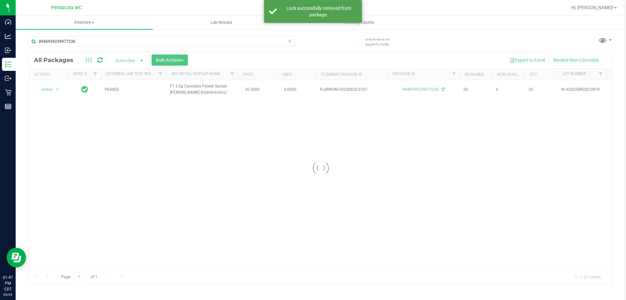
click at [51, 89] on div at bounding box center [321, 168] width 584 height 233
click at [51, 89] on span "Action" at bounding box center [45, 89] width 18 height 9
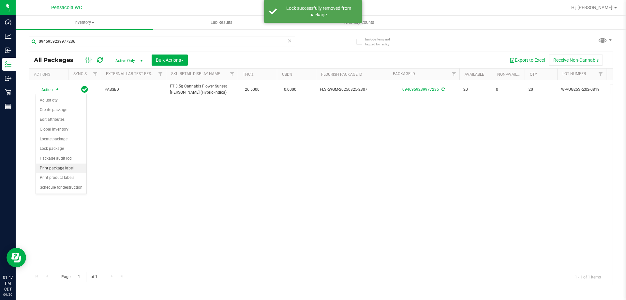
click at [61, 168] on li "Print package label" at bounding box center [61, 168] width 51 height 10
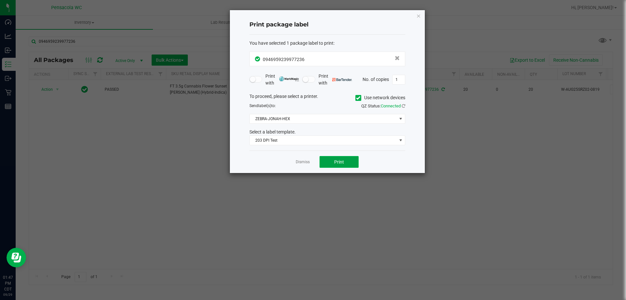
click at [328, 162] on button "Print" at bounding box center [339, 162] width 39 height 12
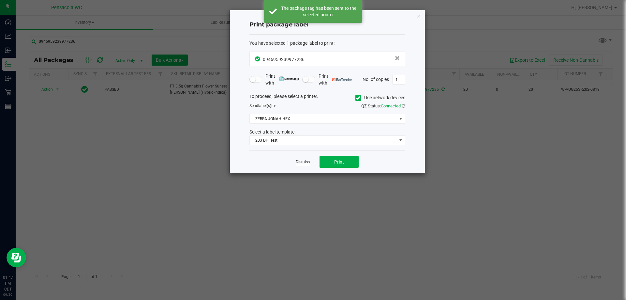
click at [302, 164] on link "Dismiss" at bounding box center [303, 162] width 14 height 6
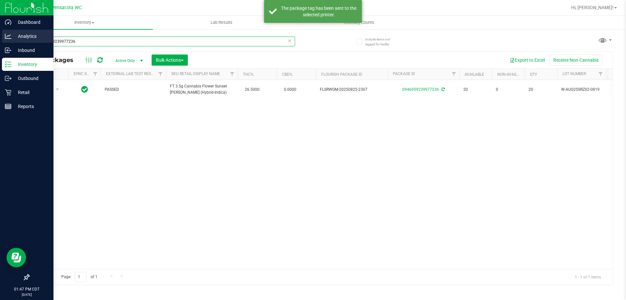
drag, startPoint x: 92, startPoint y: 39, endPoint x: 0, endPoint y: 38, distance: 91.7
click at [0, 35] on div "Dashboard Analytics Inbound Inventory Outbound Retail Reports 01:47 PM CDT 09/2…" at bounding box center [313, 150] width 626 height 300
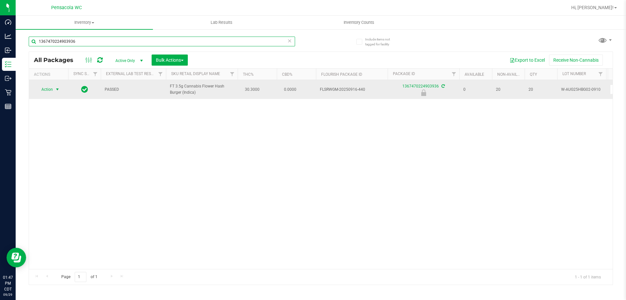
type input "1367470224903936"
click at [47, 89] on span "Action" at bounding box center [45, 89] width 18 height 9
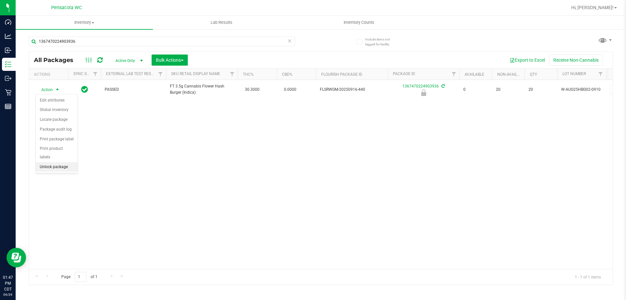
click at [68, 162] on li "Unlock package" at bounding box center [57, 167] width 42 height 10
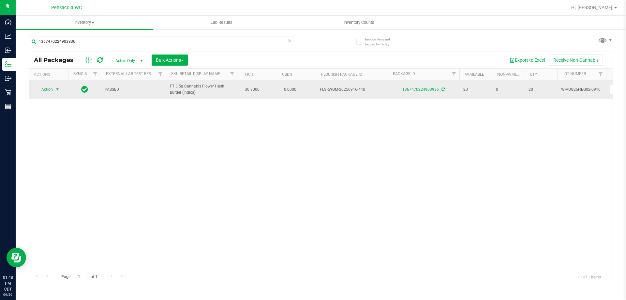
click at [42, 87] on span "Action" at bounding box center [45, 89] width 18 height 9
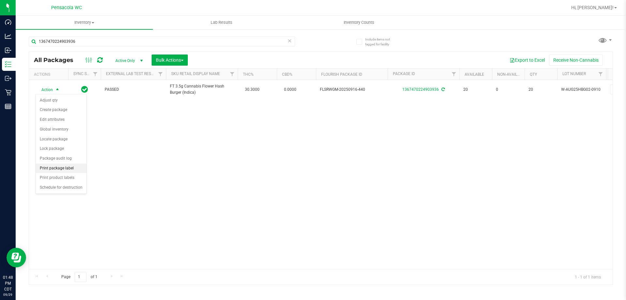
click at [72, 169] on li "Print package label" at bounding box center [61, 168] width 51 height 10
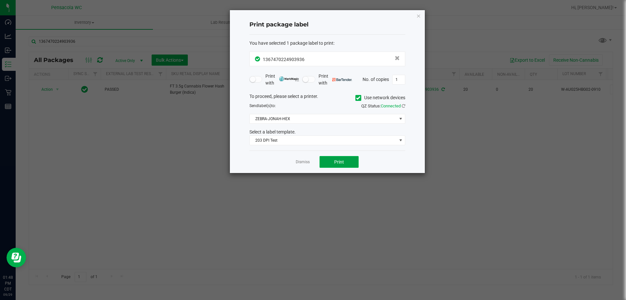
click at [351, 165] on button "Print" at bounding box center [339, 162] width 39 height 12
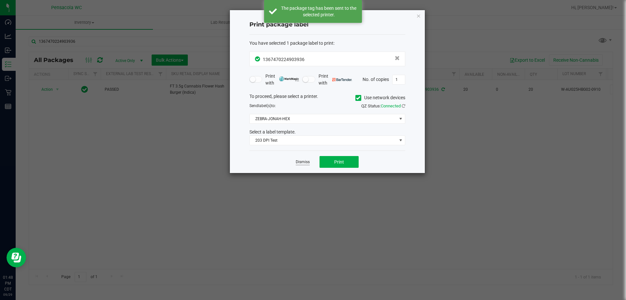
click at [304, 162] on link "Dismiss" at bounding box center [303, 162] width 14 height 6
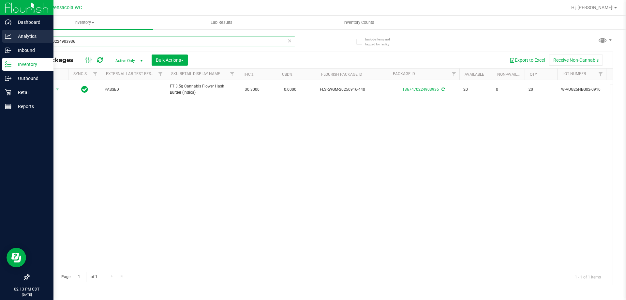
drag, startPoint x: 84, startPoint y: 39, endPoint x: 0, endPoint y: 38, distance: 83.5
click at [0, 37] on div "Dashboard Analytics Inbound Inventory Outbound Retail Reports 02:13 PM CDT 09/2…" at bounding box center [313, 150] width 626 height 300
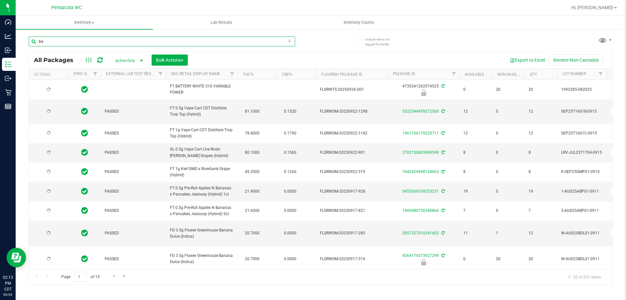
click at [251, 39] on input "ba" at bounding box center [162, 42] width 267 height 10
click at [244, 41] on input "ba" at bounding box center [162, 42] width 267 height 10
type input "b"
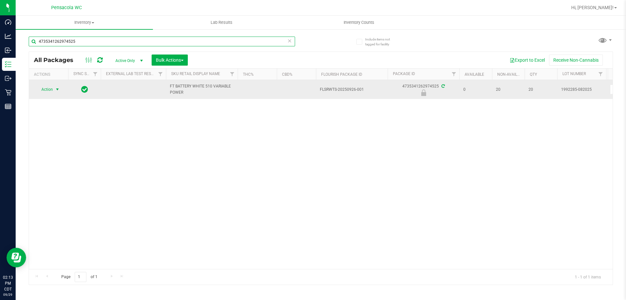
type input "4735341262974525"
click at [55, 88] on span "select" at bounding box center [57, 89] width 5 height 5
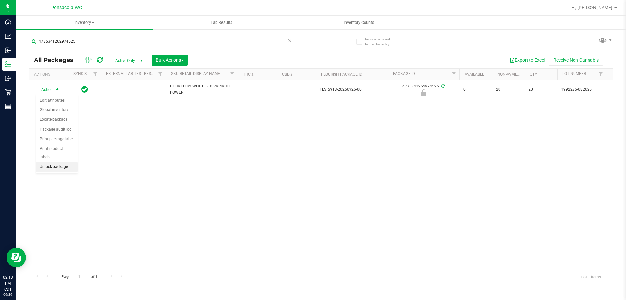
click at [60, 162] on li "Unlock package" at bounding box center [57, 167] width 42 height 10
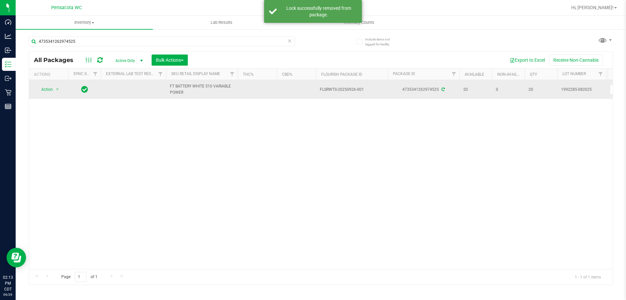
click at [48, 85] on td "Action Action Adjust qty Create package Edit attributes Global inventory Locate…" at bounding box center [48, 89] width 39 height 19
click at [50, 89] on span "Action" at bounding box center [45, 89] width 18 height 9
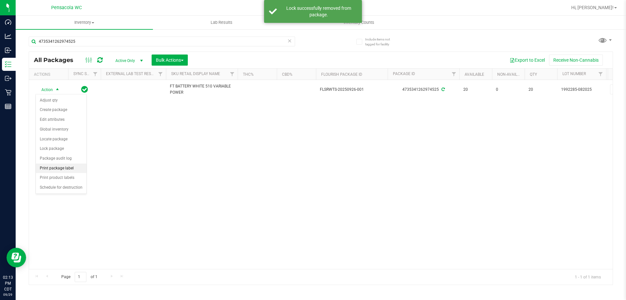
click at [72, 168] on li "Print package label" at bounding box center [61, 168] width 51 height 10
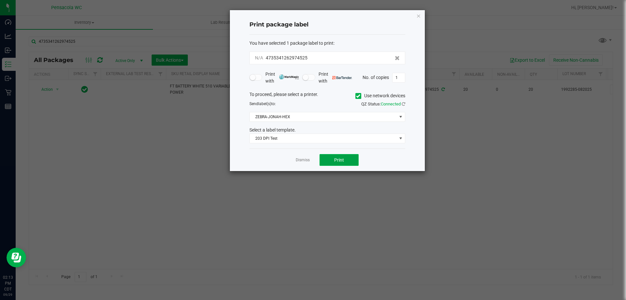
click at [330, 160] on button "Print" at bounding box center [339, 160] width 39 height 12
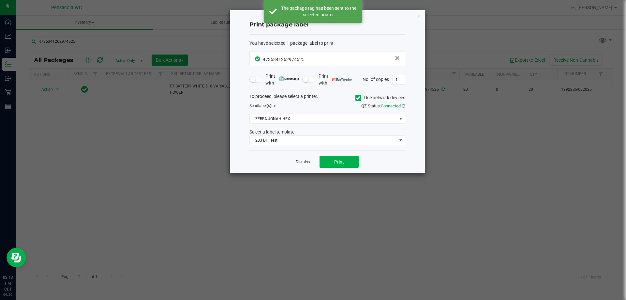
click at [302, 162] on link "Dismiss" at bounding box center [303, 162] width 14 height 6
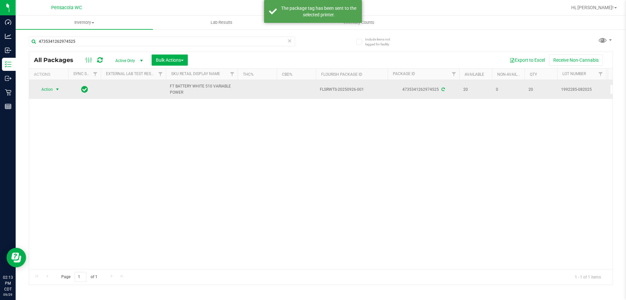
click at [42, 90] on span "Action" at bounding box center [45, 89] width 18 height 9
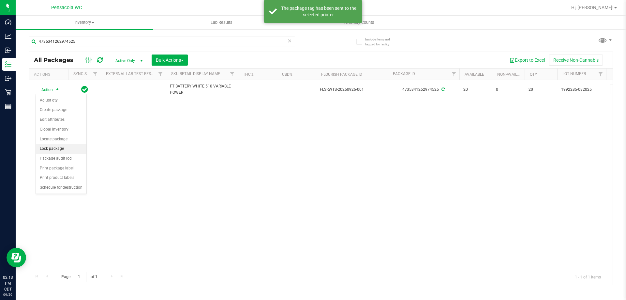
click at [67, 149] on li "Lock package" at bounding box center [61, 149] width 51 height 10
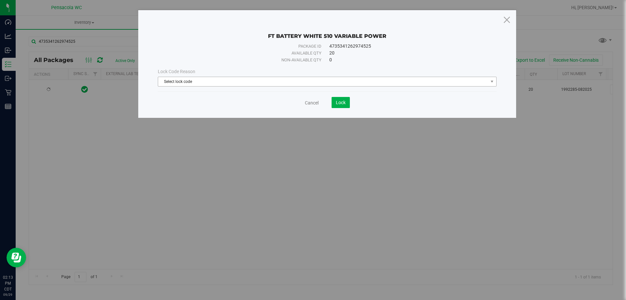
drag, startPoint x: 181, startPoint y: 87, endPoint x: 181, endPoint y: 82, distance: 4.6
click at [181, 86] on div "Lock Code Reason Select lock code Select lock code Newly Received Administrativ…" at bounding box center [327, 77] width 349 height 28
click at [180, 82] on span "Select lock code" at bounding box center [323, 81] width 330 height 9
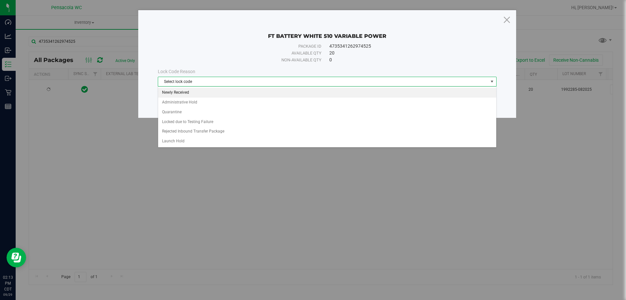
click at [182, 93] on li "Newly Received" at bounding box center [327, 93] width 338 height 10
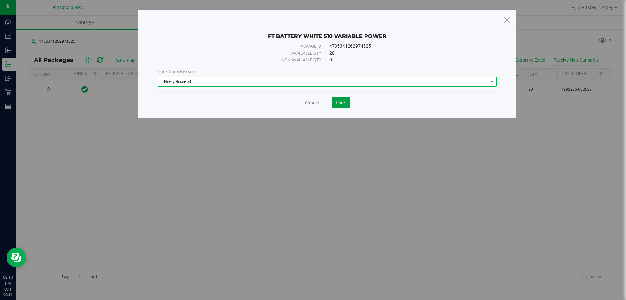
click at [336, 101] on span "Lock" at bounding box center [341, 102] width 10 height 5
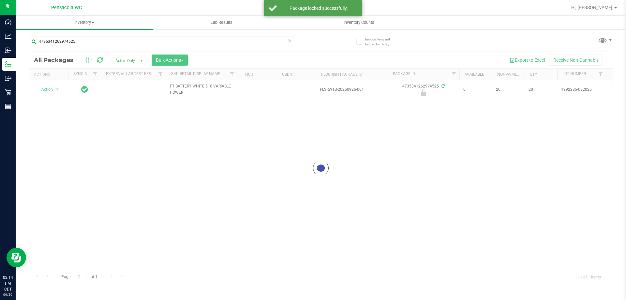
click at [51, 88] on div at bounding box center [321, 168] width 584 height 233
click at [53, 90] on div at bounding box center [321, 168] width 584 height 233
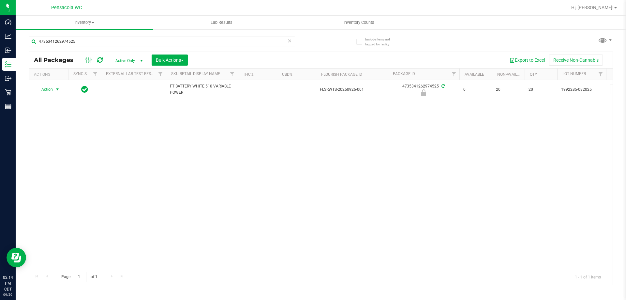
click at [54, 90] on span "select" at bounding box center [58, 89] width 8 height 9
click at [69, 152] on li "Print product labels" at bounding box center [57, 153] width 42 height 18
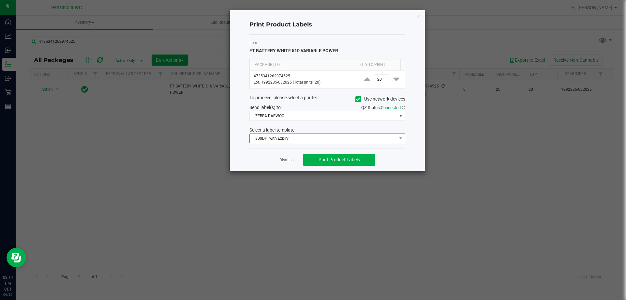
click at [291, 141] on span "300DPI with Expiry" at bounding box center [323, 138] width 147 height 9
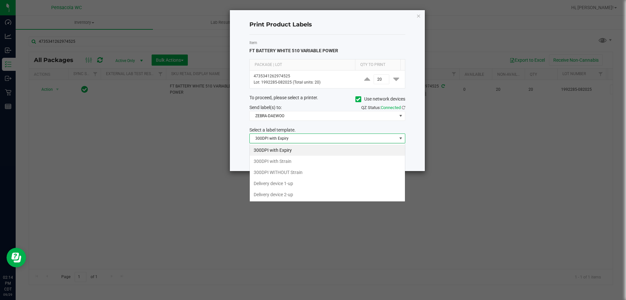
scroll to position [10, 156]
click at [303, 196] on li "Delivery device 2-up" at bounding box center [327, 194] width 155 height 11
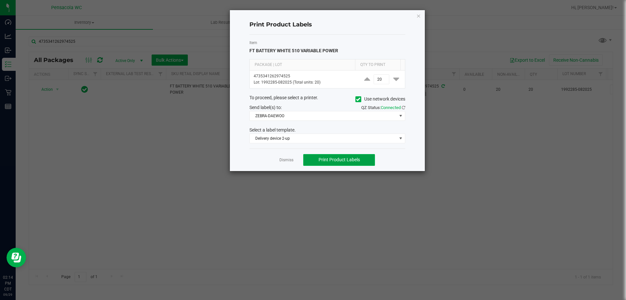
drag, startPoint x: 325, startPoint y: 160, endPoint x: 303, endPoint y: 160, distance: 21.5
click at [325, 161] on span "Print Product Labels" at bounding box center [339, 159] width 41 height 5
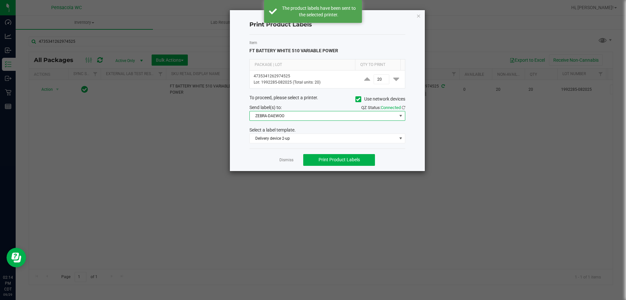
click at [283, 118] on span "ZEBRA-DAEWOO" at bounding box center [323, 115] width 147 height 9
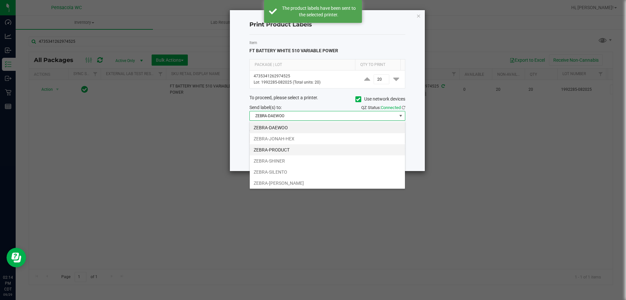
click at [285, 151] on li "ZEBRA-PRODUCT" at bounding box center [327, 149] width 155 height 11
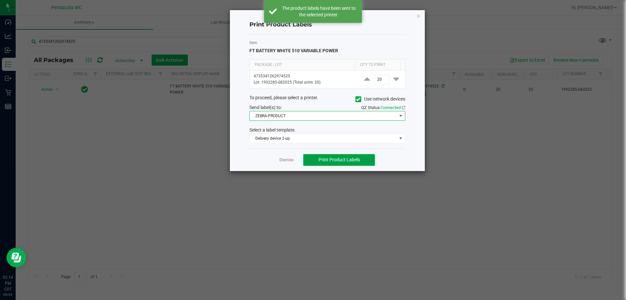
click at [329, 165] on button "Print Product Labels" at bounding box center [339, 160] width 72 height 12
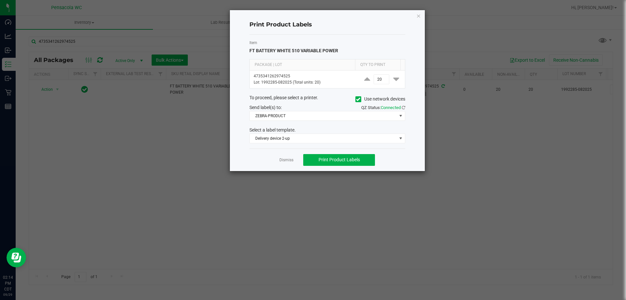
drag, startPoint x: 290, startPoint y: 160, endPoint x: 297, endPoint y: 185, distance: 26.3
click at [290, 160] on link "Dismiss" at bounding box center [287, 160] width 14 height 6
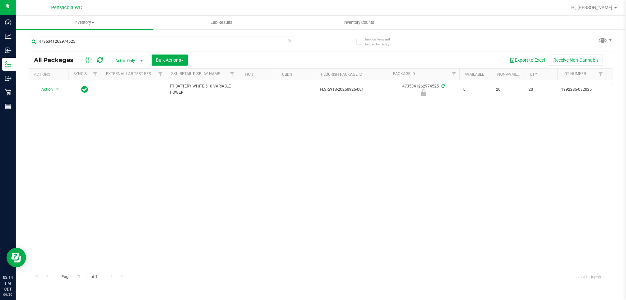
click at [297, 185] on div "Action Action Edit attributes Global inventory Locate package Package audit log…" at bounding box center [321, 174] width 584 height 189
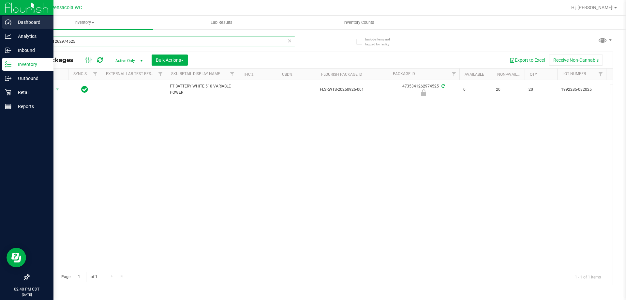
drag, startPoint x: 89, startPoint y: 41, endPoint x: 0, endPoint y: 29, distance: 89.8
click at [0, 29] on div "Dashboard Analytics Inbound Inventory Outbound Retail Reports 02:40 PM CDT 09/2…" at bounding box center [313, 150] width 626 height 300
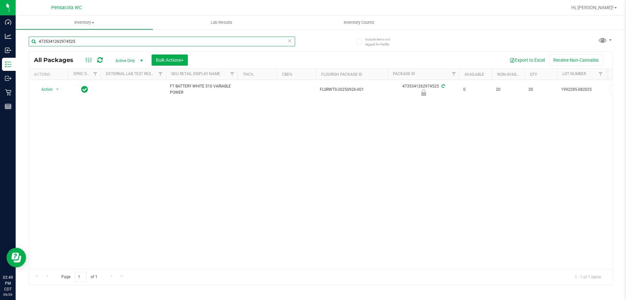
click at [84, 42] on input "4735341262974525" at bounding box center [162, 42] width 267 height 10
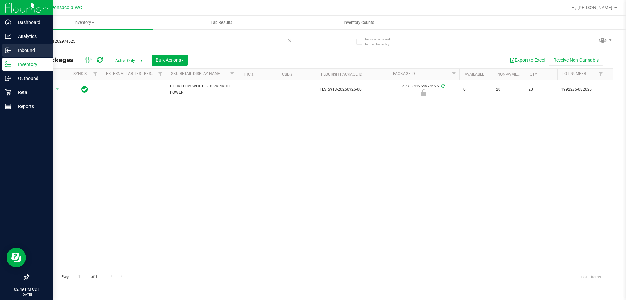
drag, startPoint x: 84, startPoint y: 42, endPoint x: 8, endPoint y: 54, distance: 76.0
click at [8, 54] on div "Dashboard Analytics Inbound Inventory Outbound Retail Reports 02:49 PM CDT 09/2…" at bounding box center [313, 150] width 626 height 300
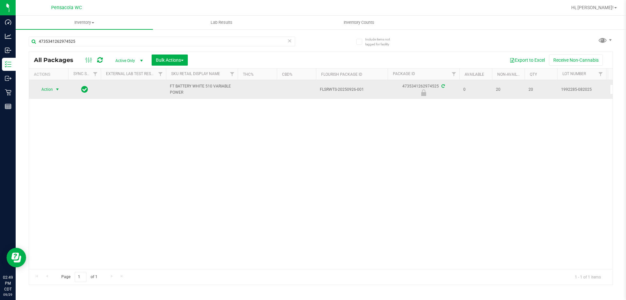
click at [54, 88] on span "select" at bounding box center [58, 89] width 8 height 9
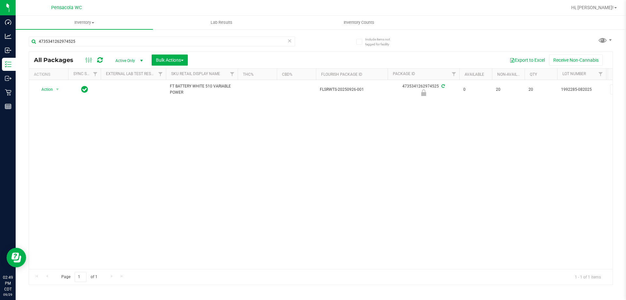
click at [166, 125] on div "Action Action Edit attributes Global inventory Locate package Package audit log…" at bounding box center [321, 174] width 584 height 189
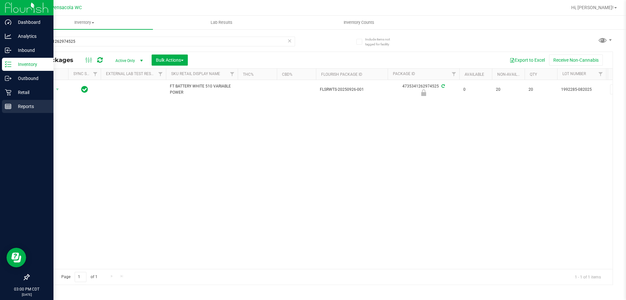
drag, startPoint x: 9, startPoint y: 103, endPoint x: 29, endPoint y: 102, distance: 19.9
click at [9, 103] on icon at bounding box center [8, 106] width 7 height 7
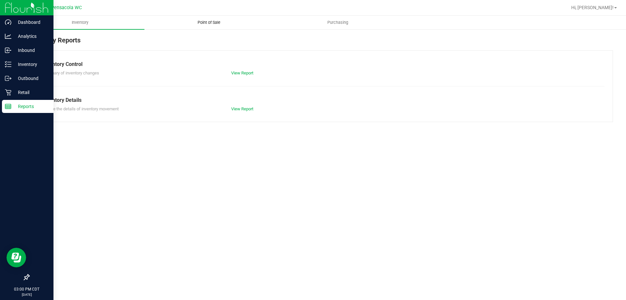
click at [199, 21] on span "Point of Sale" at bounding box center [209, 23] width 40 height 6
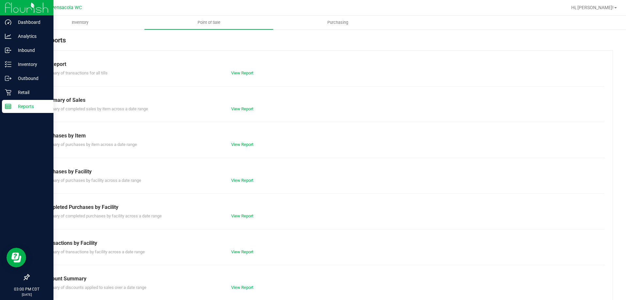
click at [247, 220] on div "Till Report Summary of transactions for all tills View Report Summary of Sales …" at bounding box center [321, 193] width 585 height 286
click at [246, 218] on link "View Report" at bounding box center [242, 215] width 22 height 5
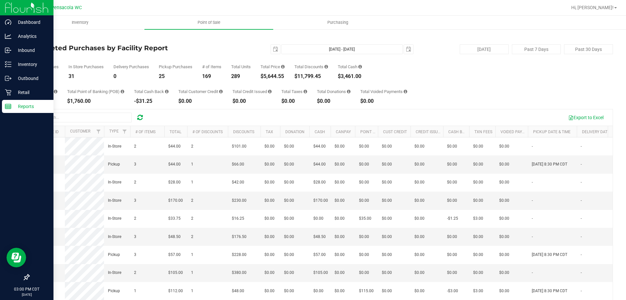
drag, startPoint x: 300, startPoint y: 65, endPoint x: 301, endPoint y: 61, distance: 3.3
click at [300, 64] on div "Total Purchases 56 In Store Purchases 31 Delivery Purchases 0 Pickup Purchases …" at bounding box center [321, 66] width 585 height 25
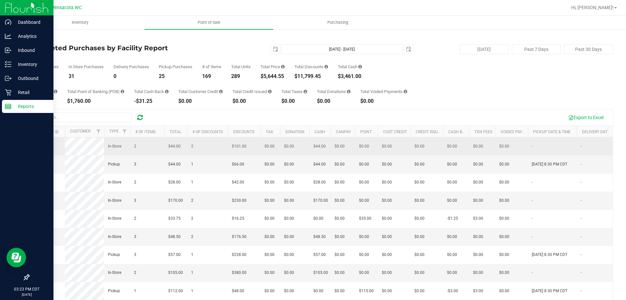
drag, startPoint x: 301, startPoint y: 61, endPoint x: 414, endPoint y: 145, distance: 140.7
click at [302, 61] on div "Total Purchases 56 In Store Purchases 31 Delivery Purchases 0 Pickup Purchases …" at bounding box center [321, 66] width 585 height 25
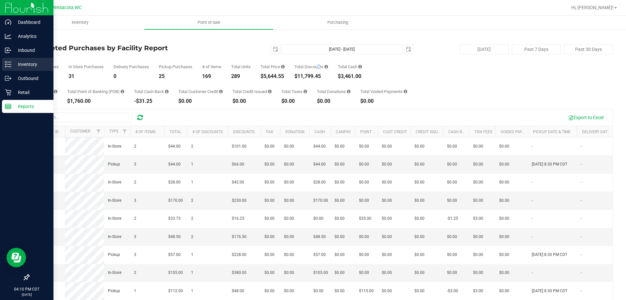
click at [9, 63] on icon at bounding box center [8, 64] width 7 height 7
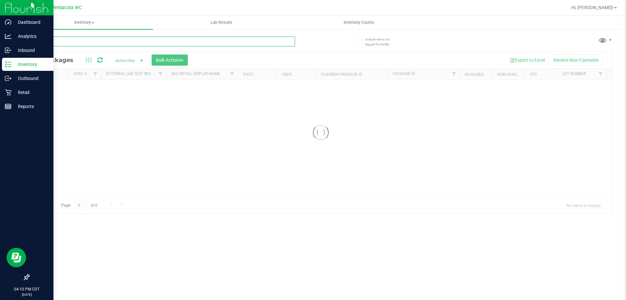
click at [74, 43] on input "text" at bounding box center [162, 42] width 267 height 10
type input "0468504358362877"
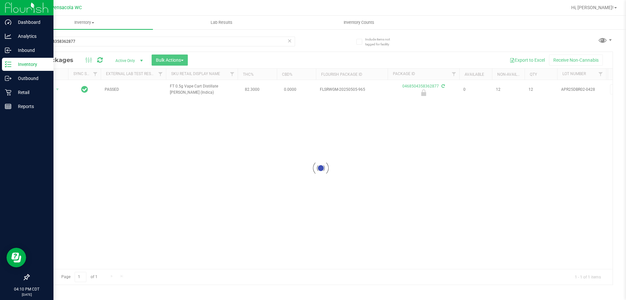
click at [53, 89] on div at bounding box center [321, 168] width 584 height 233
click at [54, 89] on span "select" at bounding box center [58, 89] width 8 height 9
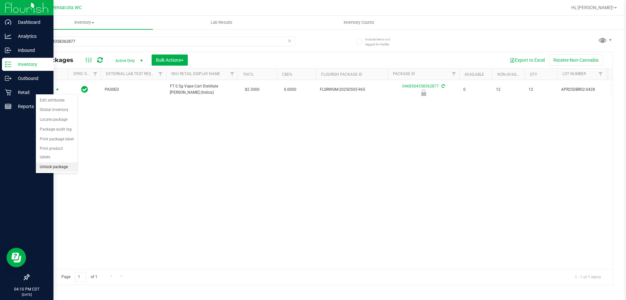
click at [63, 162] on li "Unlock package" at bounding box center [57, 167] width 42 height 10
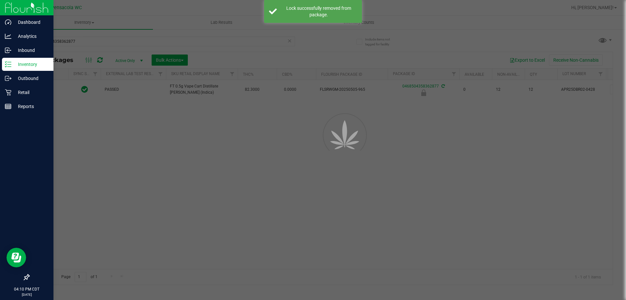
click at [53, 88] on div at bounding box center [313, 150] width 626 height 300
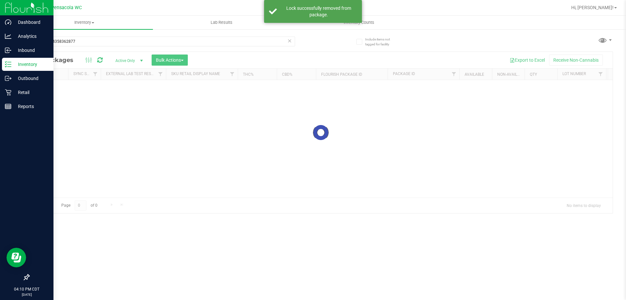
click at [53, 88] on div at bounding box center [321, 132] width 584 height 161
click at [53, 88] on div at bounding box center [321, 168] width 584 height 233
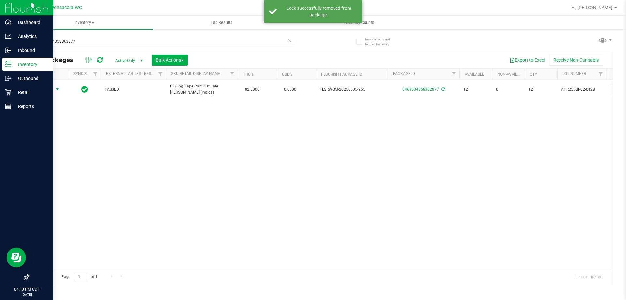
click at [53, 88] on span "Action" at bounding box center [45, 89] width 18 height 9
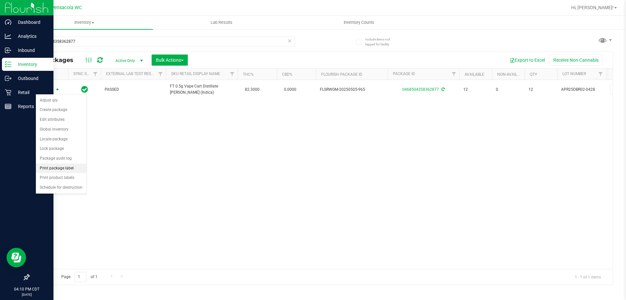
click at [62, 165] on li "Print package label" at bounding box center [61, 168] width 51 height 10
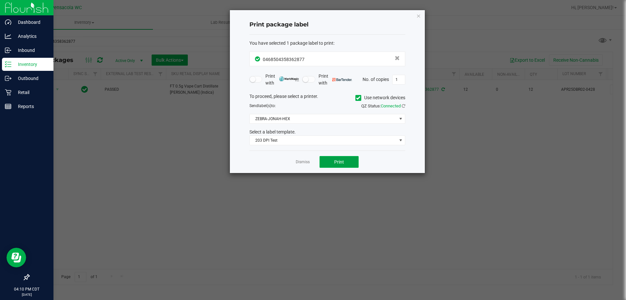
click at [329, 166] on button "Print" at bounding box center [339, 162] width 39 height 12
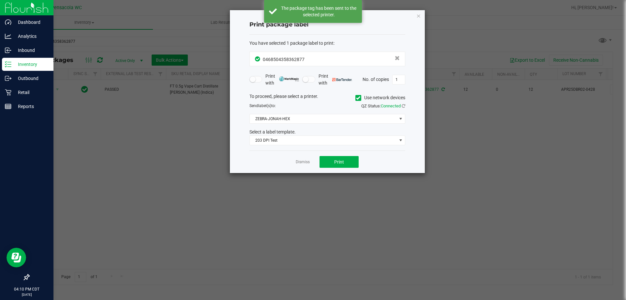
click at [301, 163] on link "Dismiss" at bounding box center [303, 162] width 14 height 6
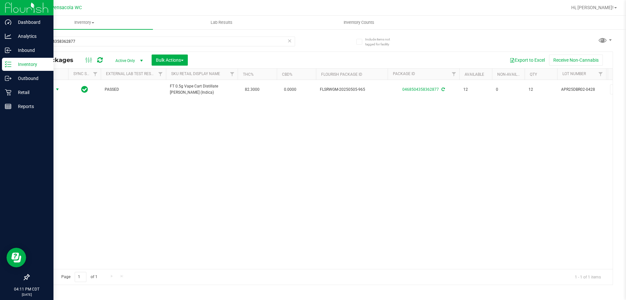
click at [301, 163] on div "Action Action Adjust qty Create package Edit attributes Global inventory Locate…" at bounding box center [321, 174] width 584 height 189
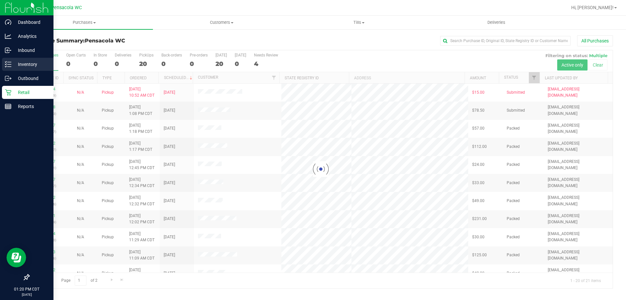
click at [10, 60] on div "Inventory" at bounding box center [28, 64] width 52 height 13
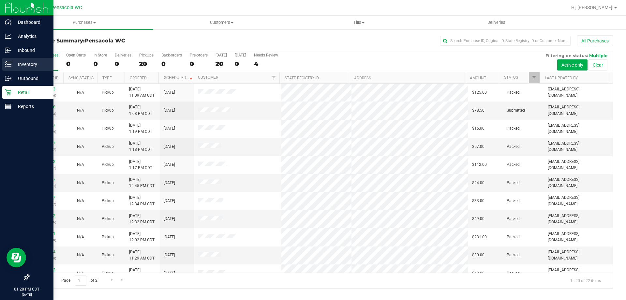
click at [15, 65] on p "Inventory" at bounding box center [30, 64] width 39 height 8
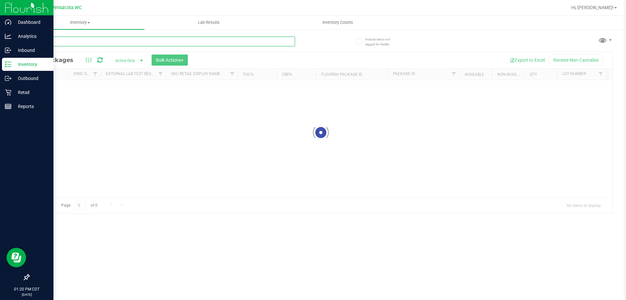
click at [83, 40] on div "Inventory All packages All inventory Waste log Create inventory Lab Results Inv…" at bounding box center [321, 158] width 611 height 284
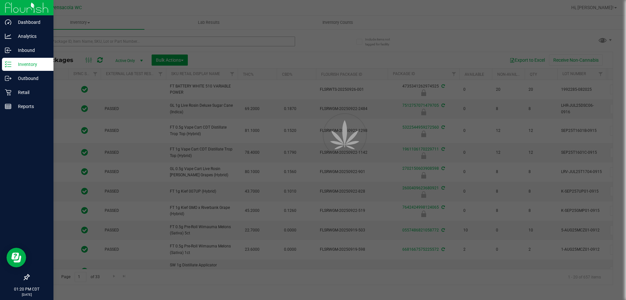
click at [83, 40] on div at bounding box center [313, 150] width 626 height 300
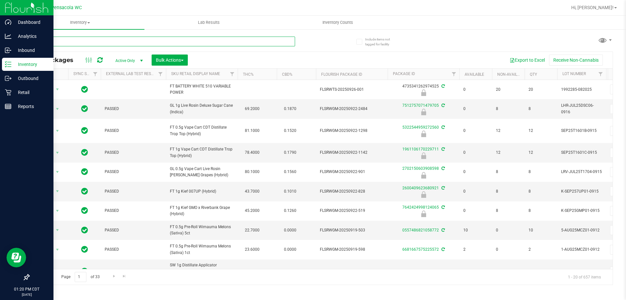
click at [89, 39] on input "text" at bounding box center [162, 42] width 267 height 10
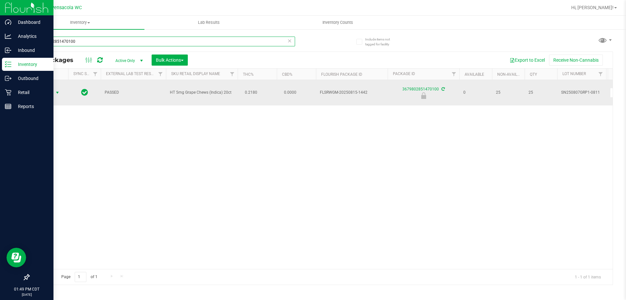
type input "3679802851470100"
click at [58, 94] on span "select" at bounding box center [57, 92] width 5 height 5
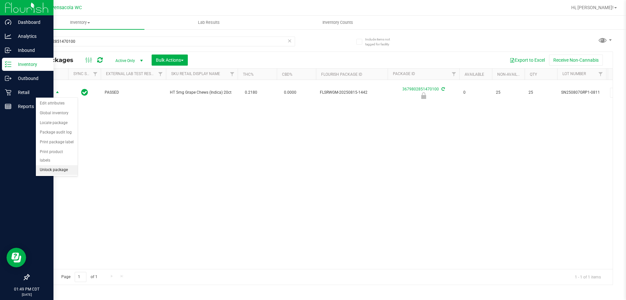
click at [63, 165] on li "Unlock package" at bounding box center [57, 170] width 42 height 10
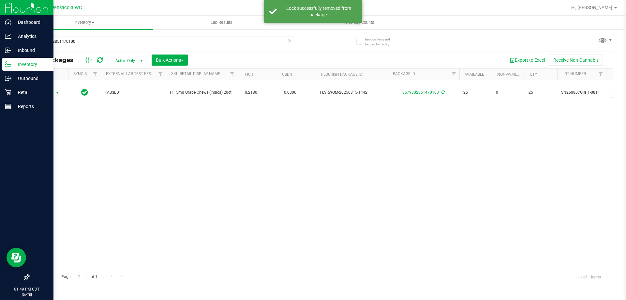
click at [53, 92] on span "Action" at bounding box center [45, 92] width 18 height 9
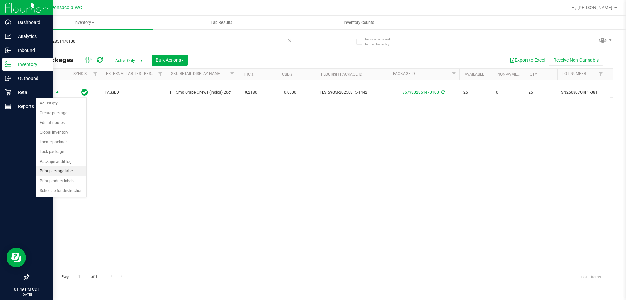
click at [69, 171] on li "Print package label" at bounding box center [61, 171] width 51 height 10
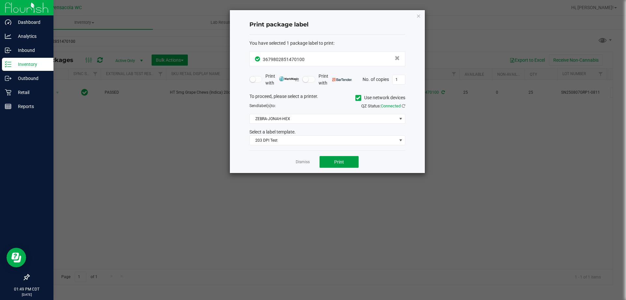
click at [336, 158] on button "Print" at bounding box center [339, 162] width 39 height 12
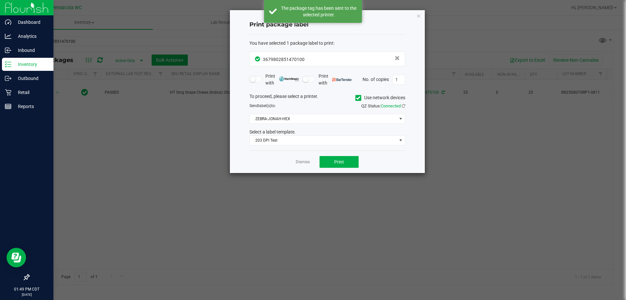
click at [299, 163] on link "Dismiss" at bounding box center [303, 162] width 14 height 6
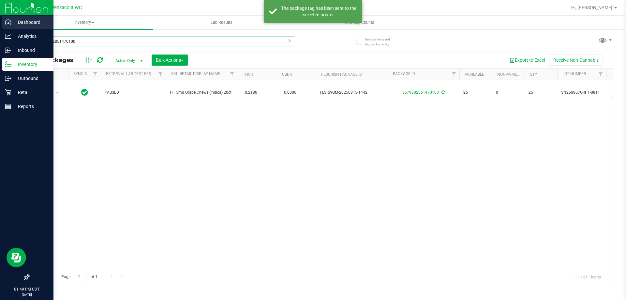
drag, startPoint x: 190, startPoint y: 37, endPoint x: 0, endPoint y: 21, distance: 190.9
click at [0, 21] on div "Dashboard Analytics Inbound Inventory Outbound Retail Reports 01:49 PM CDT [DAT…" at bounding box center [313, 150] width 626 height 300
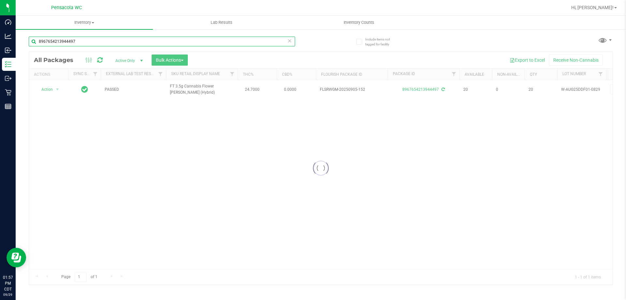
type input "8967654213944497"
click at [49, 86] on div at bounding box center [321, 168] width 584 height 233
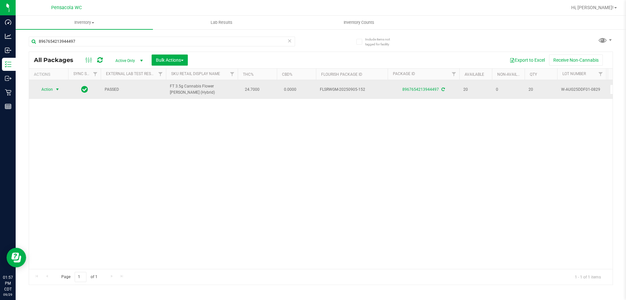
click at [51, 88] on span "Action" at bounding box center [45, 89] width 18 height 9
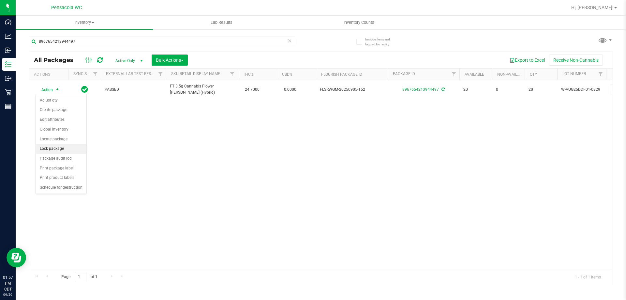
click at [69, 152] on li "Lock package" at bounding box center [61, 149] width 51 height 10
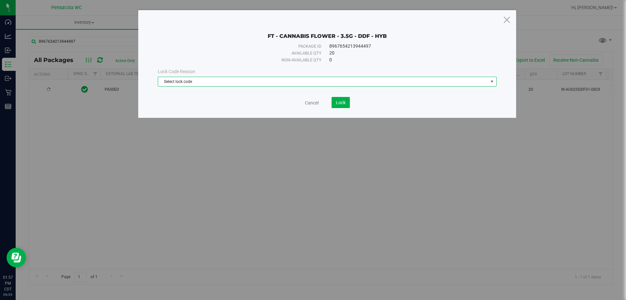
click at [284, 83] on span "Select lock code" at bounding box center [323, 81] width 330 height 9
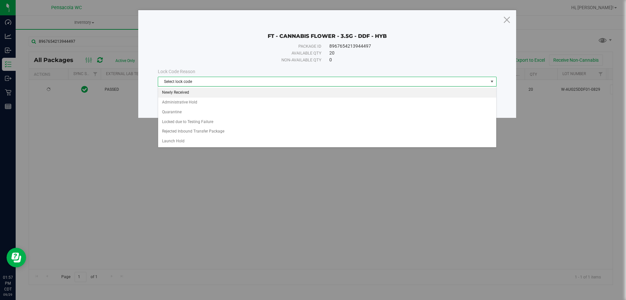
click at [242, 93] on li "Newly Received" at bounding box center [327, 93] width 338 height 10
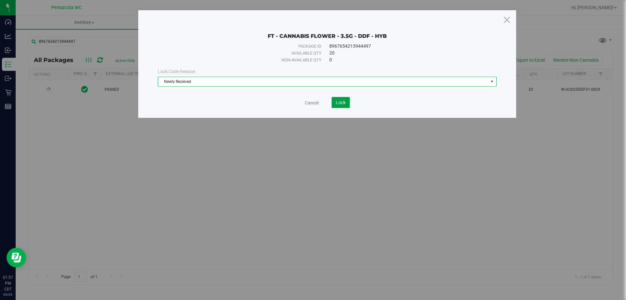
click at [338, 106] on button "Lock" at bounding box center [341, 102] width 18 height 11
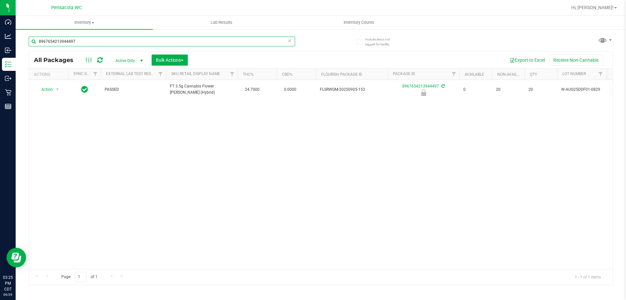
click at [92, 40] on input "8967654213944497" at bounding box center [162, 42] width 267 height 10
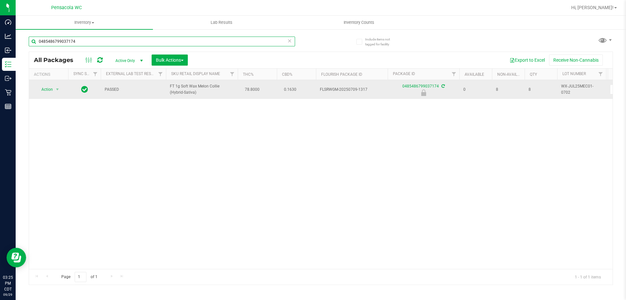
type input "0485486799037174"
click at [47, 91] on span "Action" at bounding box center [45, 89] width 18 height 9
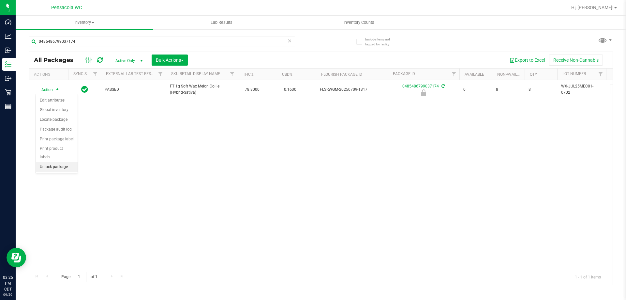
click at [48, 162] on li "Unlock package" at bounding box center [57, 167] width 42 height 10
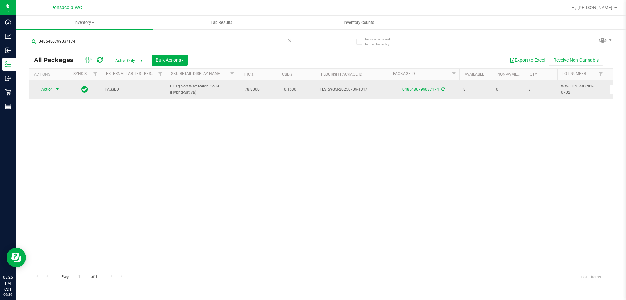
click at [58, 88] on span "select" at bounding box center [57, 89] width 5 height 5
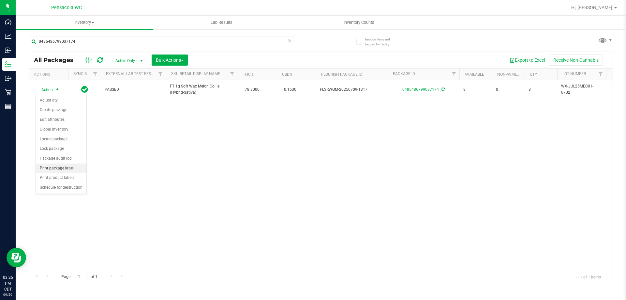
click at [64, 170] on li "Print package label" at bounding box center [61, 168] width 51 height 10
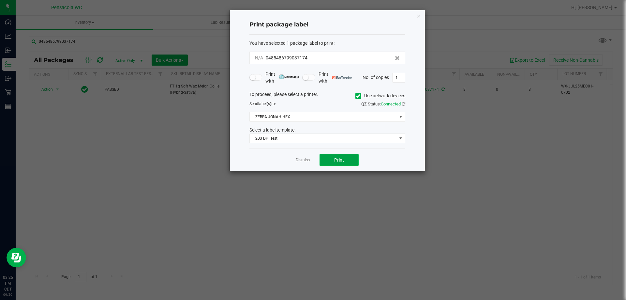
click at [332, 155] on button "Print" at bounding box center [339, 160] width 39 height 12
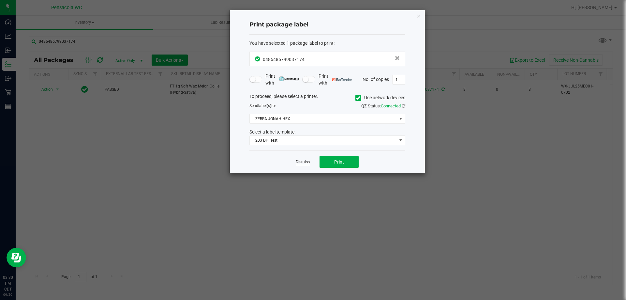
click at [298, 162] on link "Dismiss" at bounding box center [303, 162] width 14 height 6
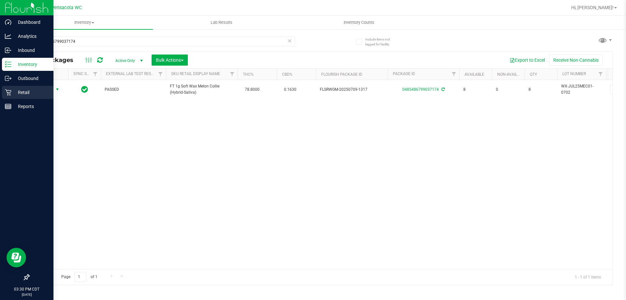
click at [5, 98] on div "Retail" at bounding box center [28, 92] width 52 height 13
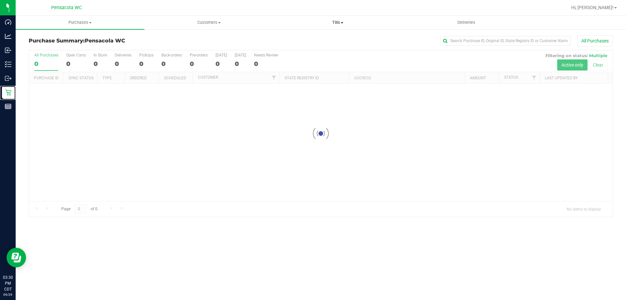
click at [330, 23] on span "Tills" at bounding box center [338, 23] width 128 height 6
click at [323, 38] on li "Manage tills" at bounding box center [337, 40] width 129 height 8
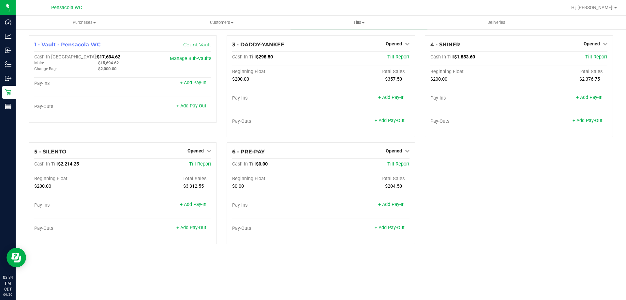
click at [222, 36] on div "3 - DADDY-YANKEE Opened Close Till Cash In Till $298.50 Till Report Beginning F…" at bounding box center [321, 88] width 198 height 107
